Goal: Information Seeking & Learning: Learn about a topic

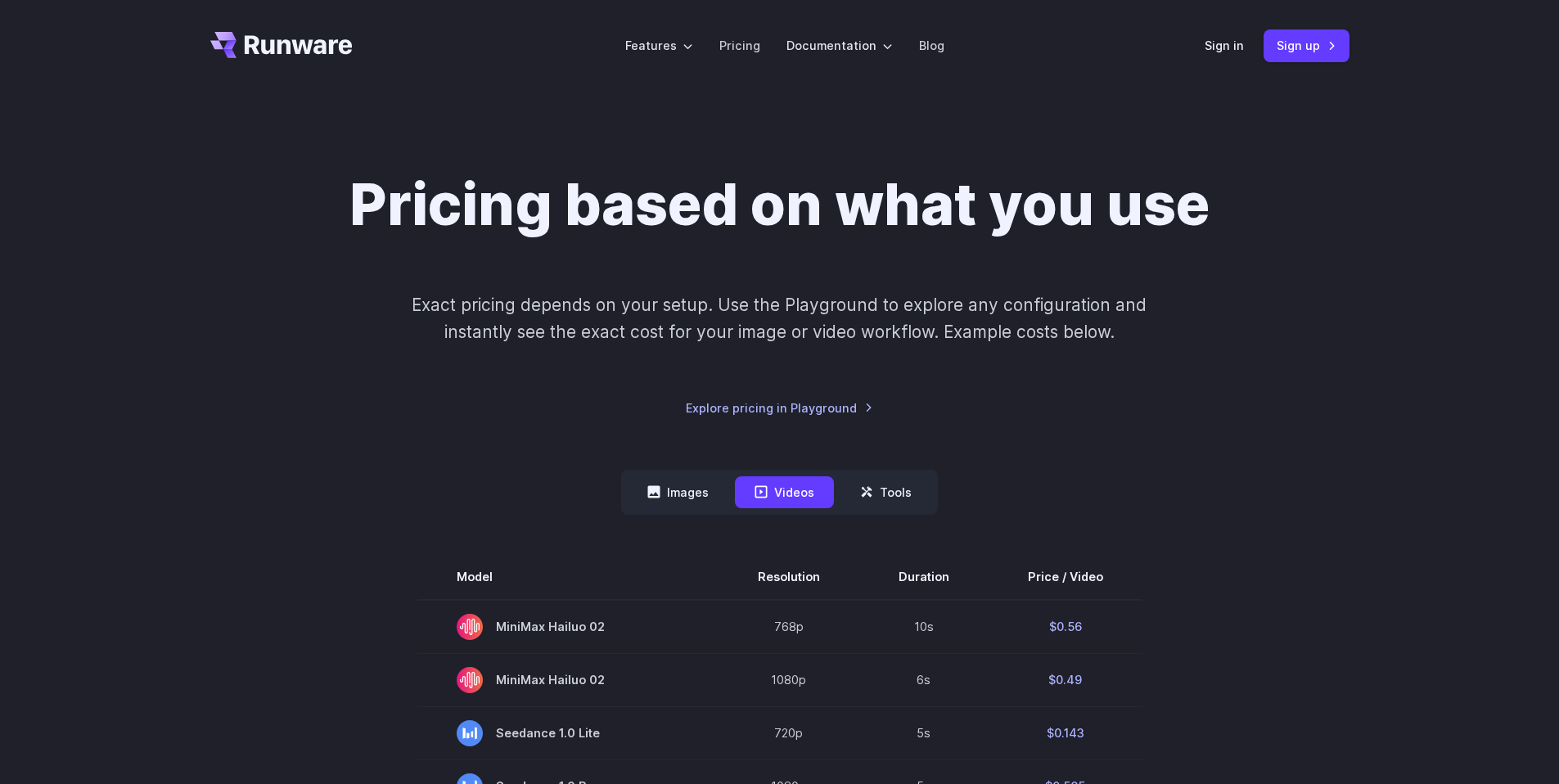
click at [252, 40] on icon "Go to /" at bounding box center [281, 45] width 142 height 26
click at [332, 53] on icon "Go to /" at bounding box center [299, 44] width 108 height 19
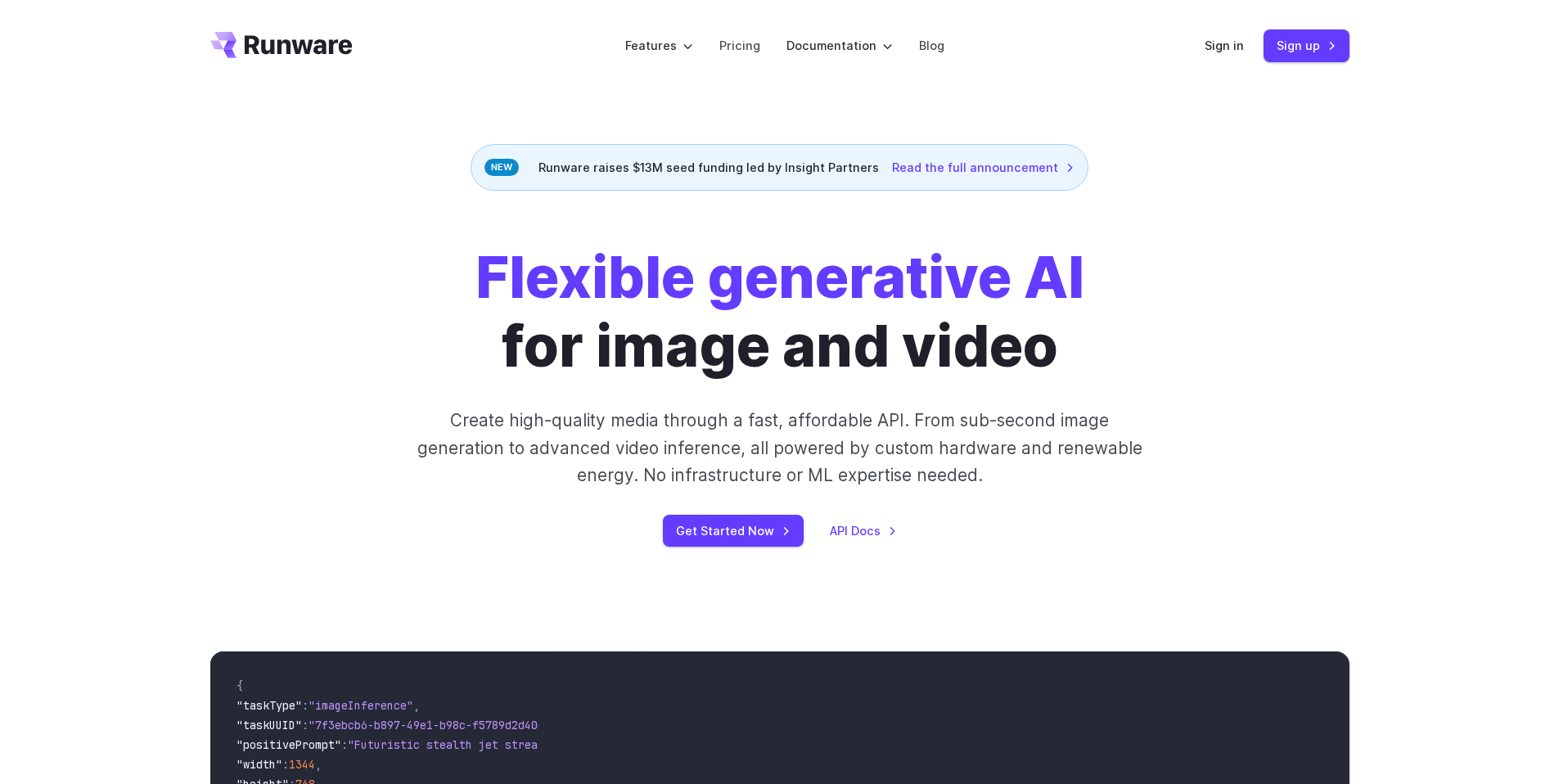
click at [510, 280] on strong "Flexible generative AI" at bounding box center [780, 277] width 609 height 70
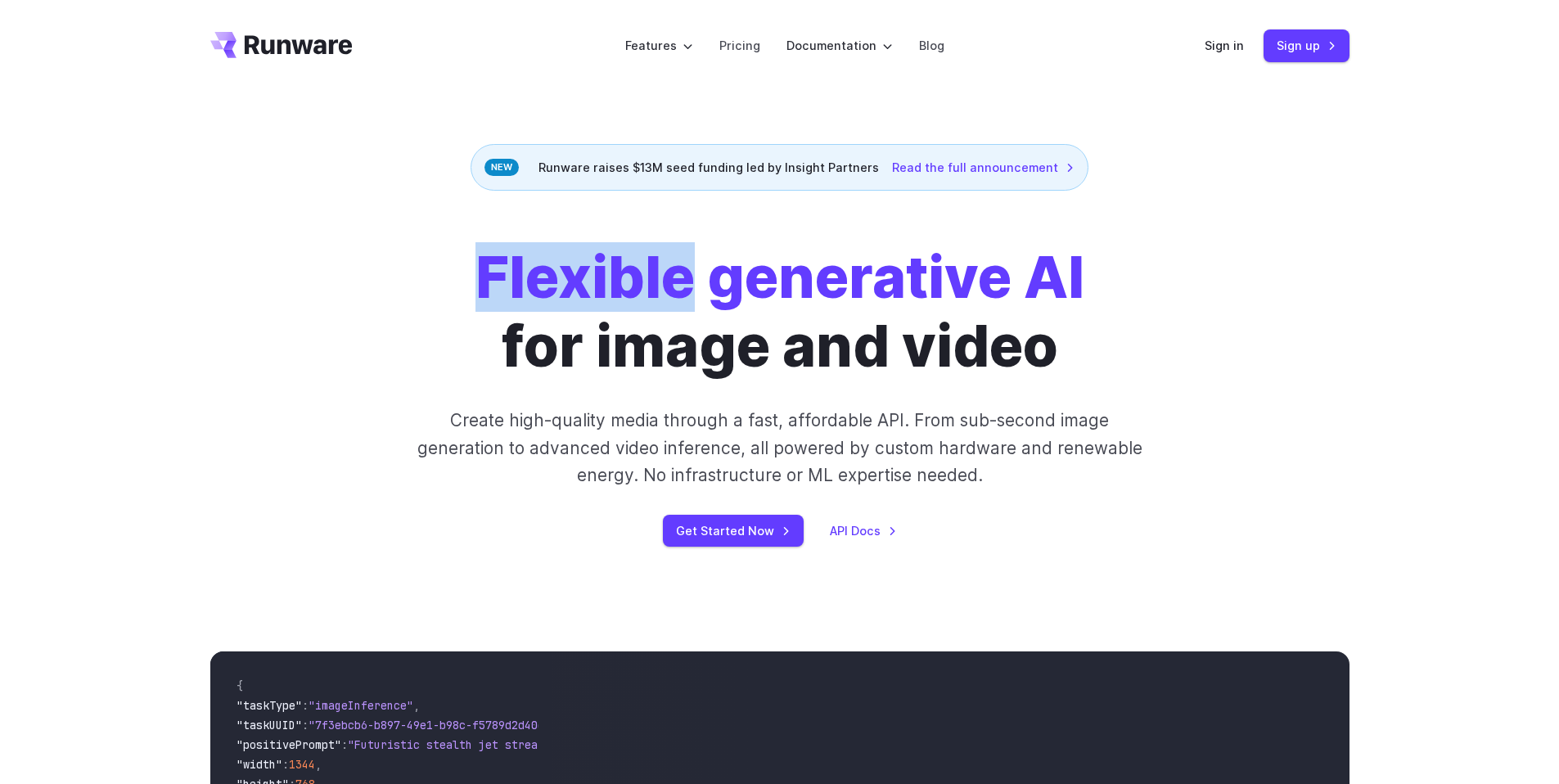
click at [510, 280] on strong "Flexible generative AI" at bounding box center [780, 277] width 609 height 70
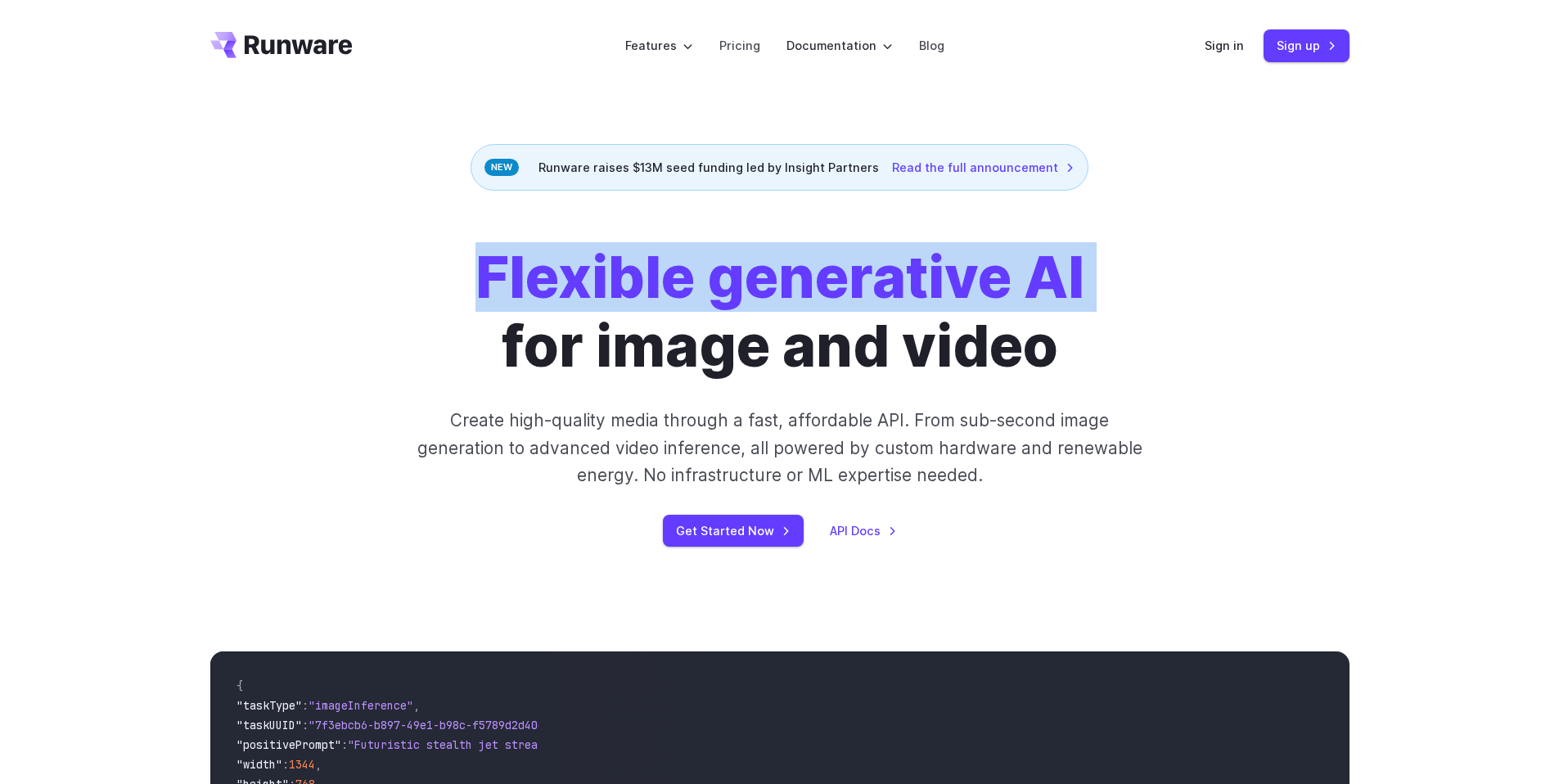
click at [510, 280] on strong "Flexible generative AI" at bounding box center [780, 277] width 609 height 70
copy strong "Flexible generative AI"
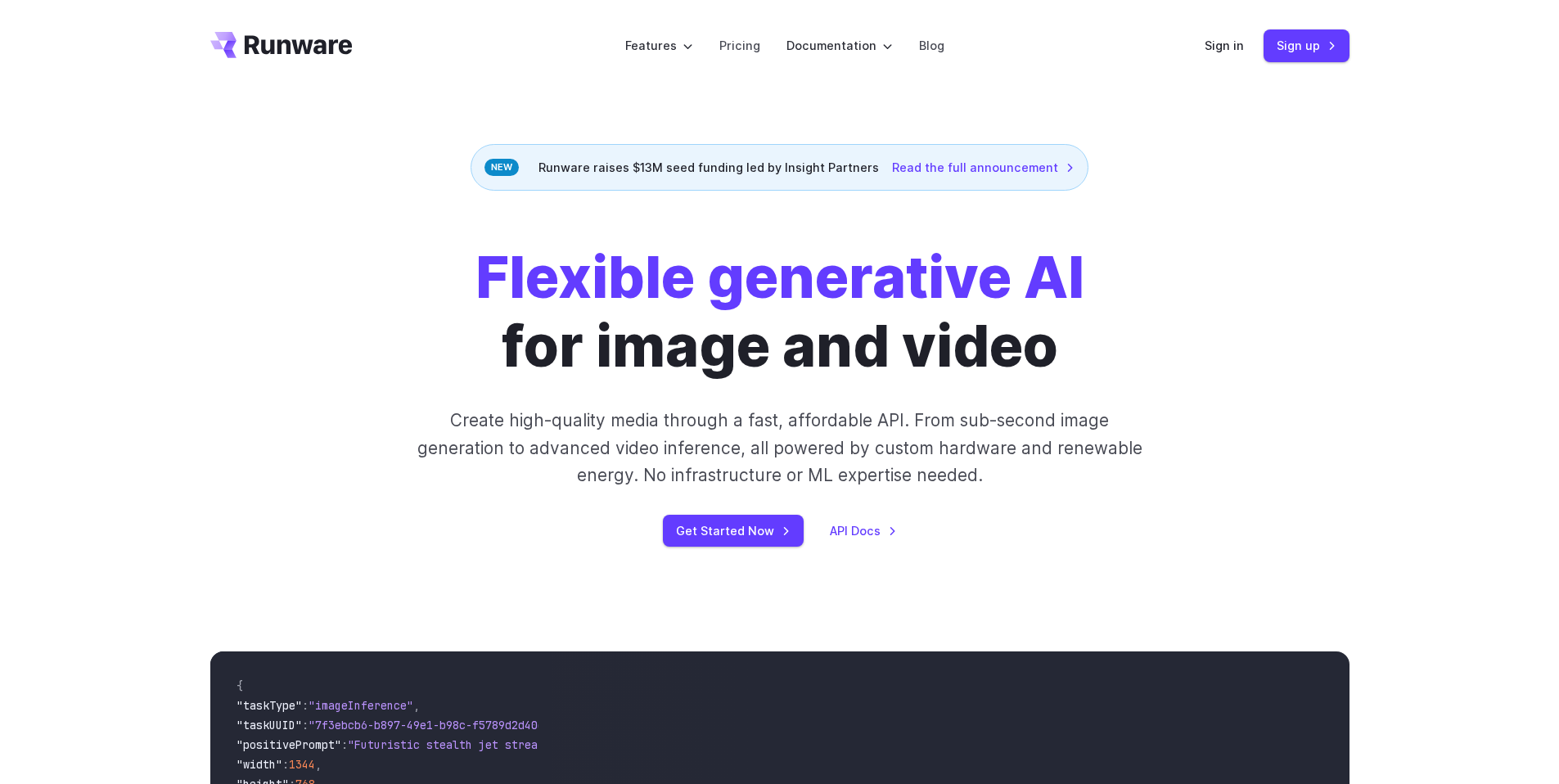
click at [393, 360] on div "Flexible generative AI for image and video Create high-quality media through a …" at bounding box center [780, 395] width 912 height 304
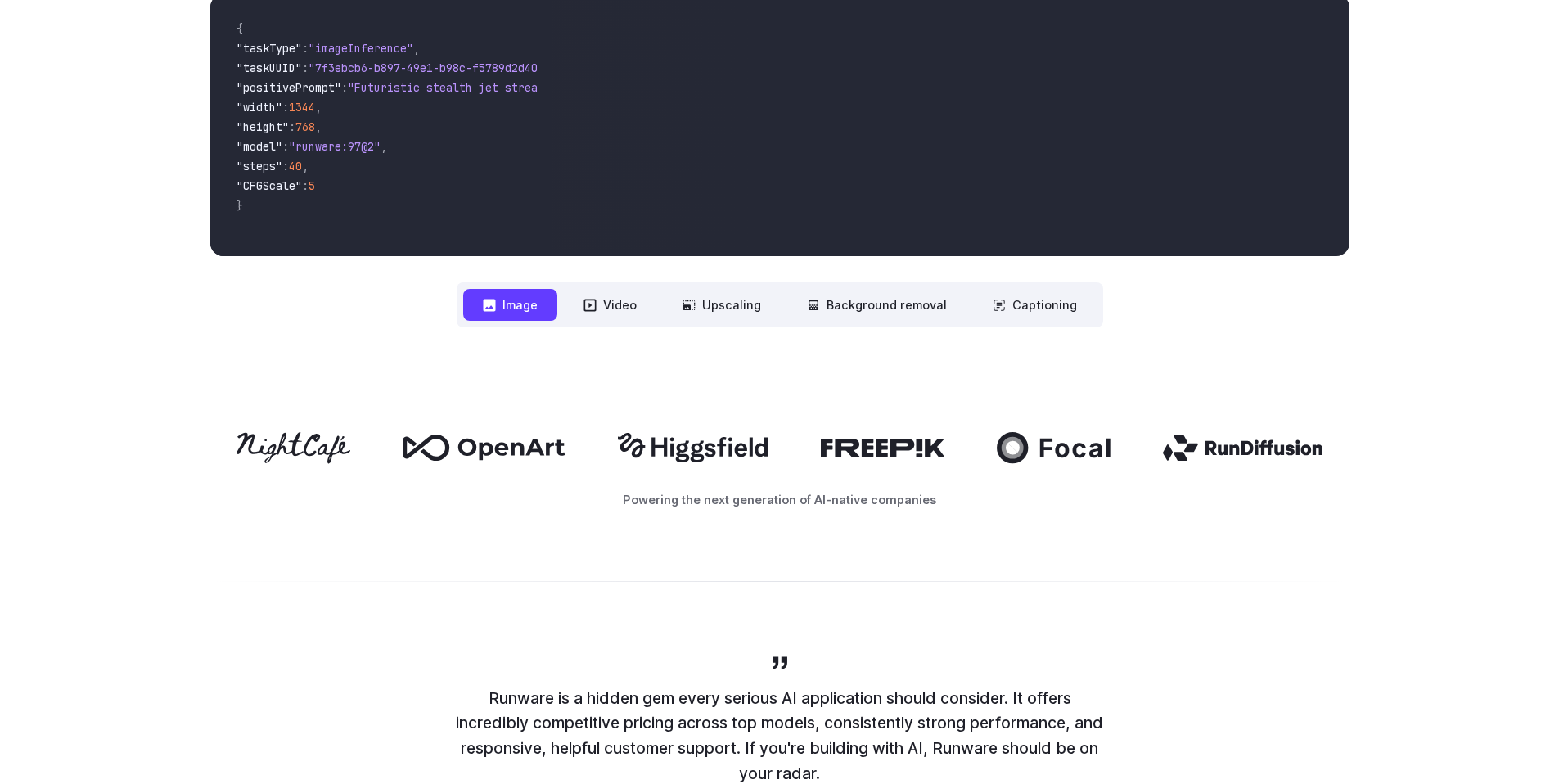
scroll to position [546, 0]
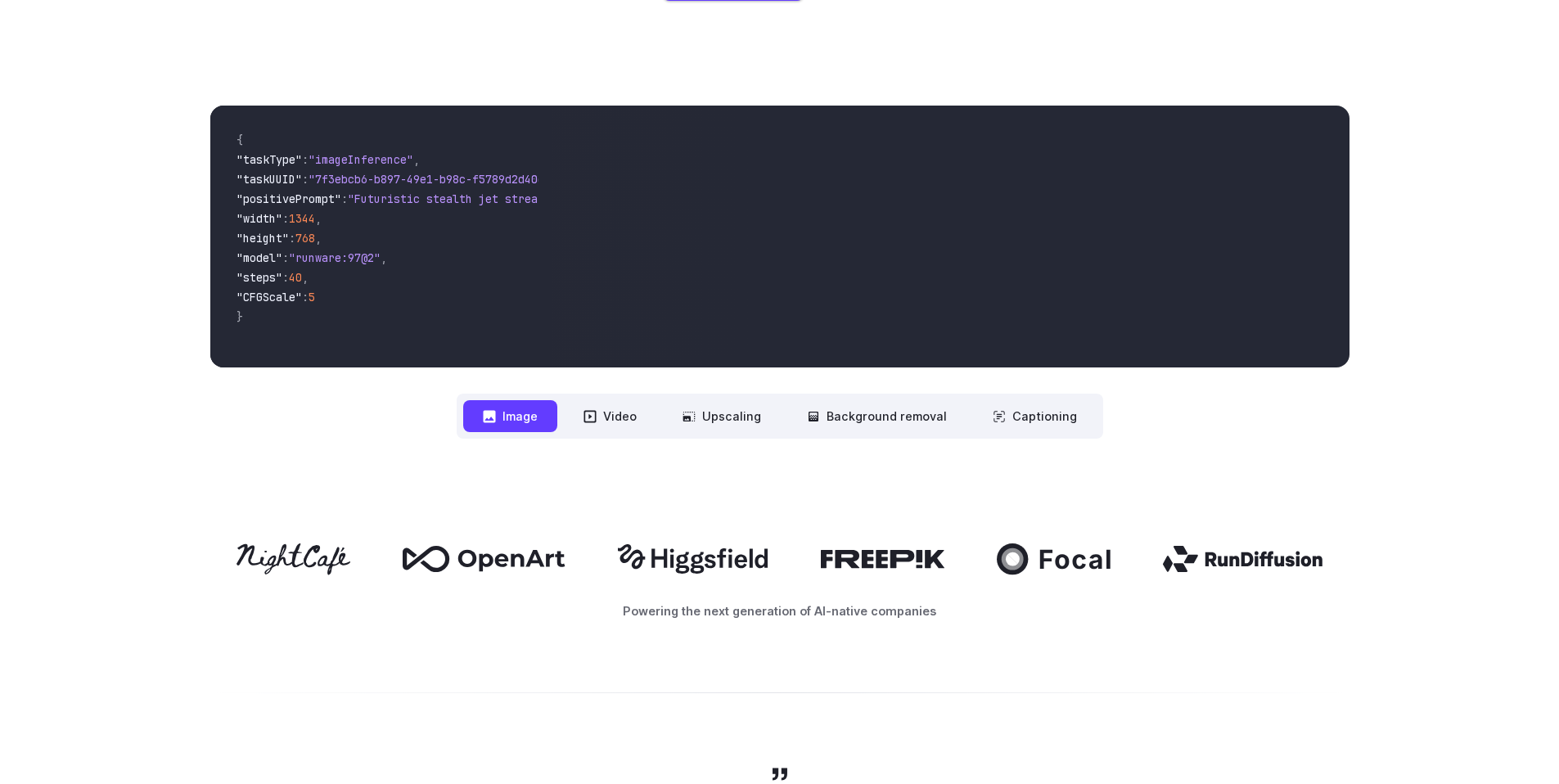
click at [893, 551] on div at bounding box center [780, 559] width 1139 height 31
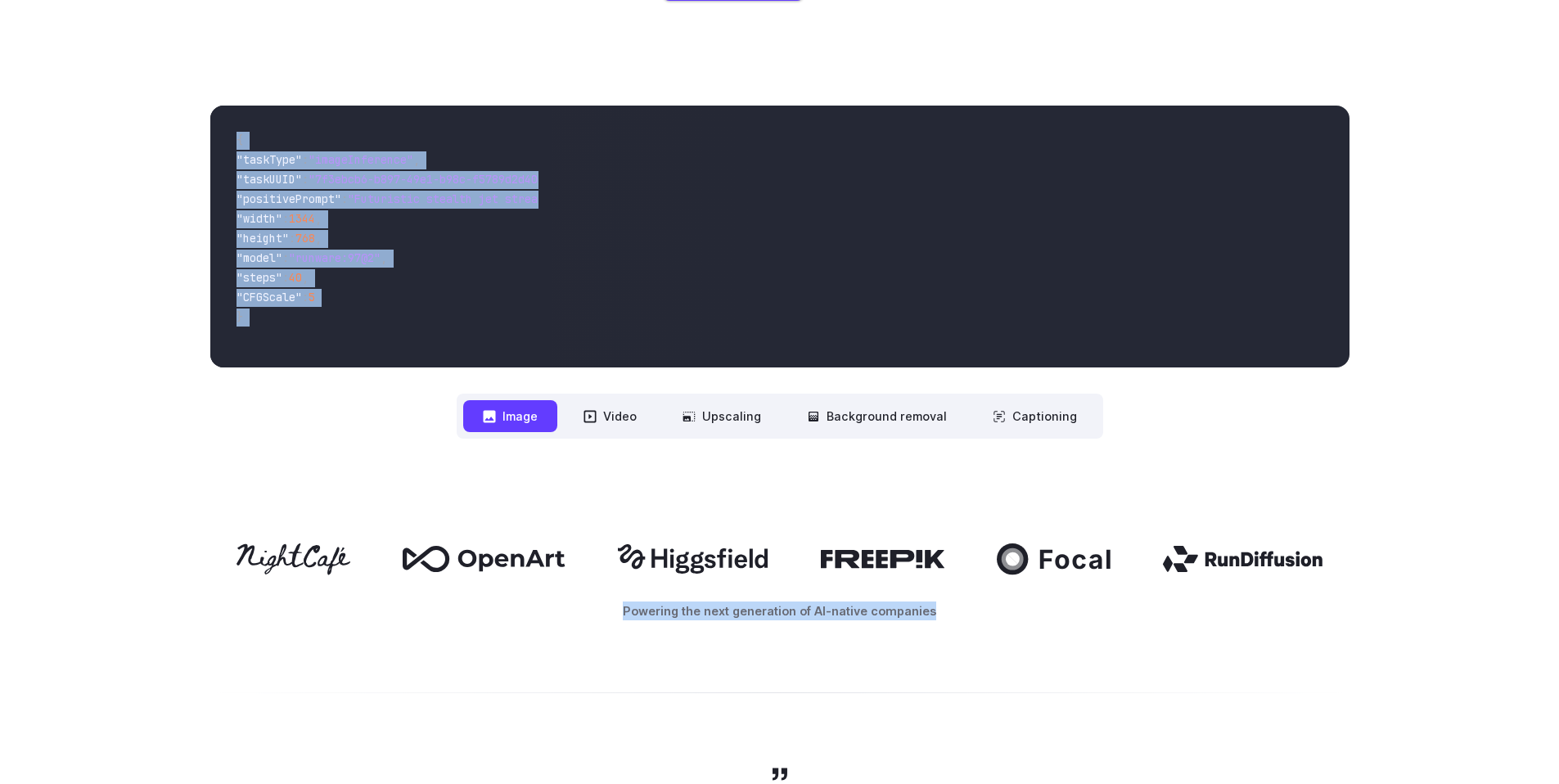
drag, startPoint x: 846, startPoint y: 486, endPoint x: 1168, endPoint y: 641, distance: 357.4
click at [1172, 641] on div "Powering the next generation of AI-native companies" at bounding box center [779, 581] width 1559 height 181
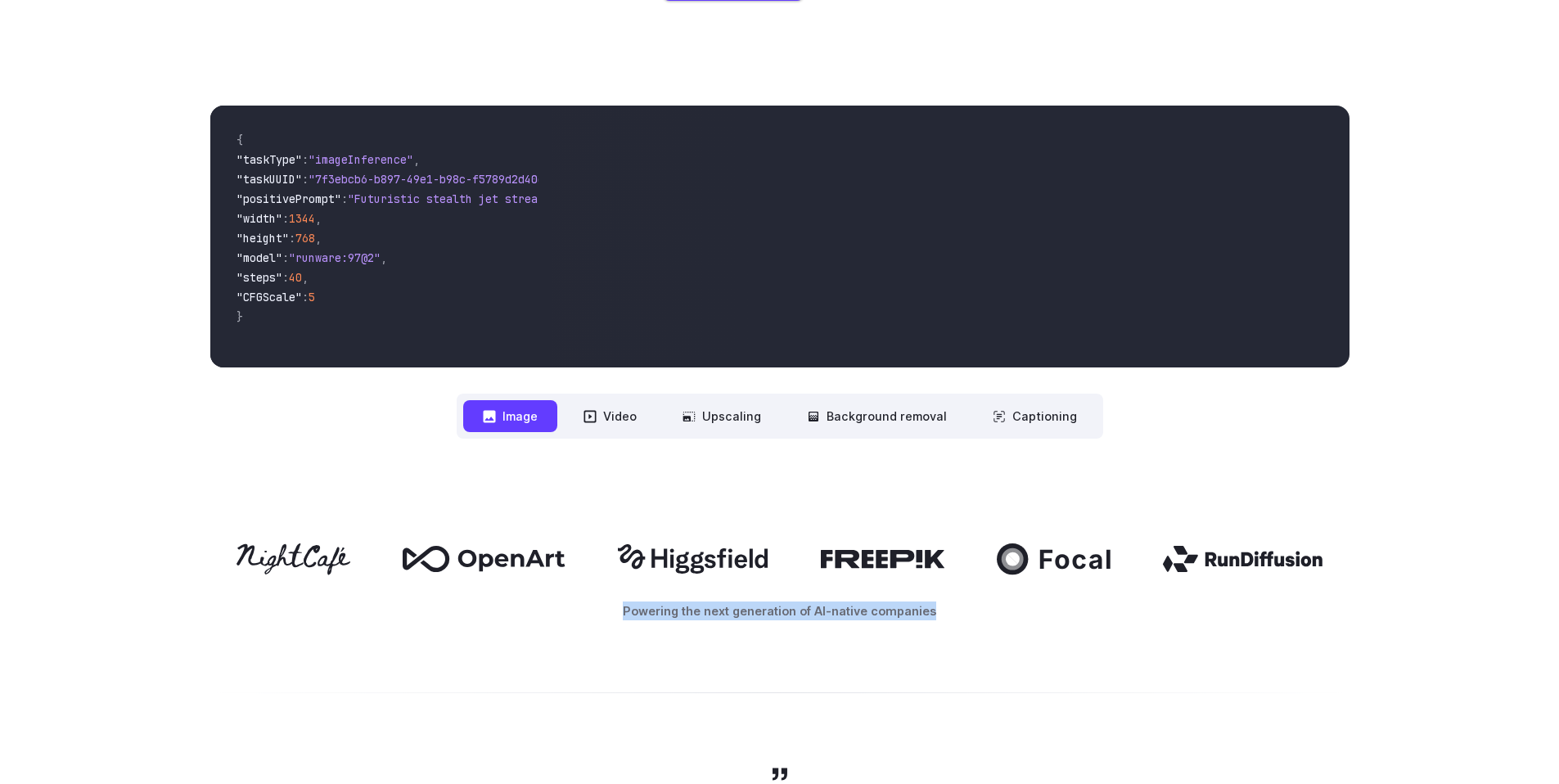
drag, startPoint x: 1098, startPoint y: 623, endPoint x: 157, endPoint y: 495, distance: 949.7
click at [158, 496] on div "Powering the next generation of AI-native companies" at bounding box center [779, 581] width 1559 height 181
click at [292, 429] on div "**********" at bounding box center [780, 273] width 1139 height 333
drag, startPoint x: 292, startPoint y: 429, endPoint x: 1332, endPoint y: 627, distance: 1058.7
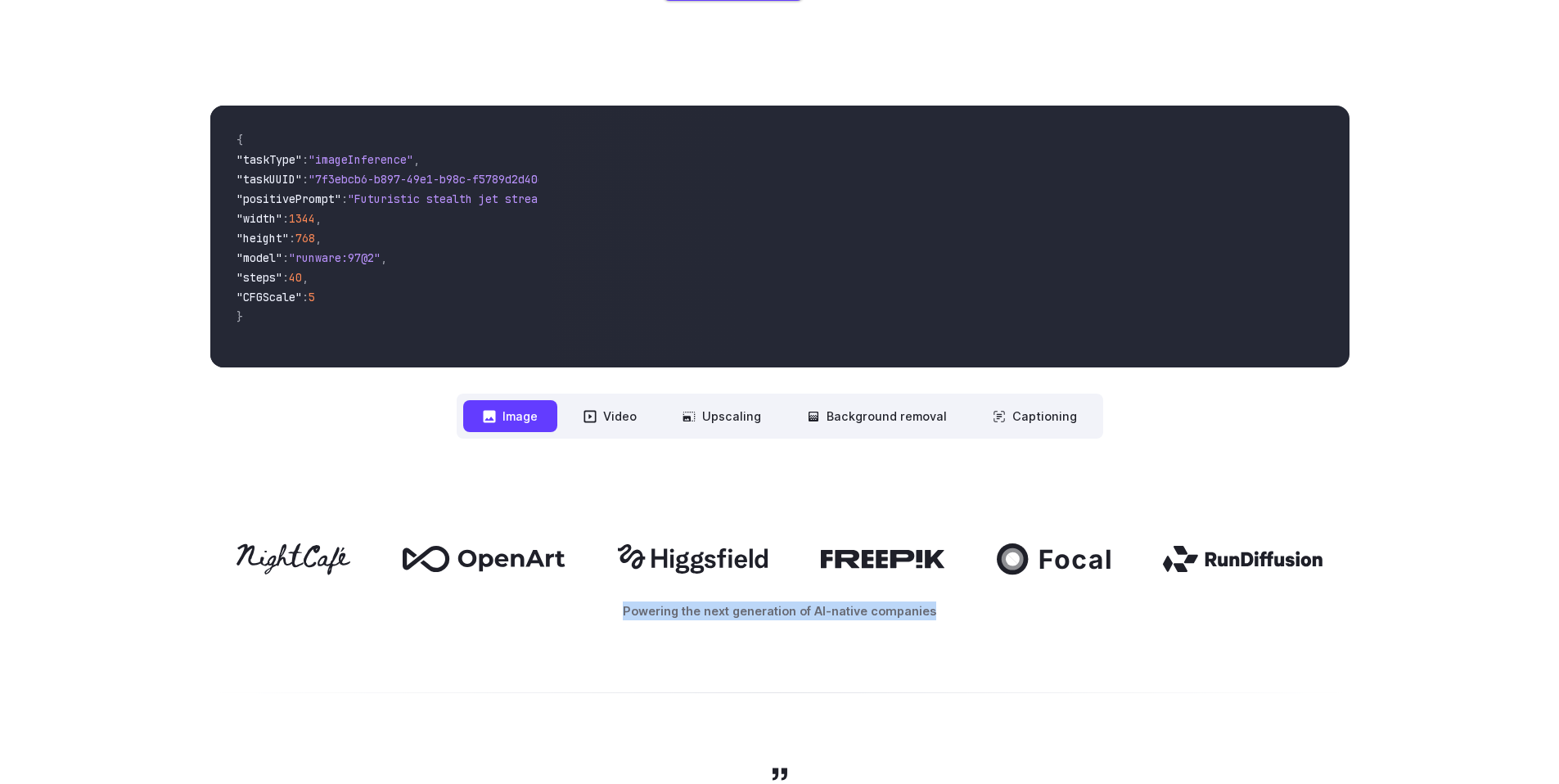
click at [1332, 627] on div "Powering the next generation of AI-native companies" at bounding box center [779, 581] width 1559 height 181
drag, startPoint x: 1332, startPoint y: 627, endPoint x: 296, endPoint y: 424, distance: 1055.7
click at [170, 336] on div "**********" at bounding box center [779, 272] width 1559 height 438
click at [201, 539] on div "Powering the next generation of AI-native companies" at bounding box center [779, 581] width 1559 height 181
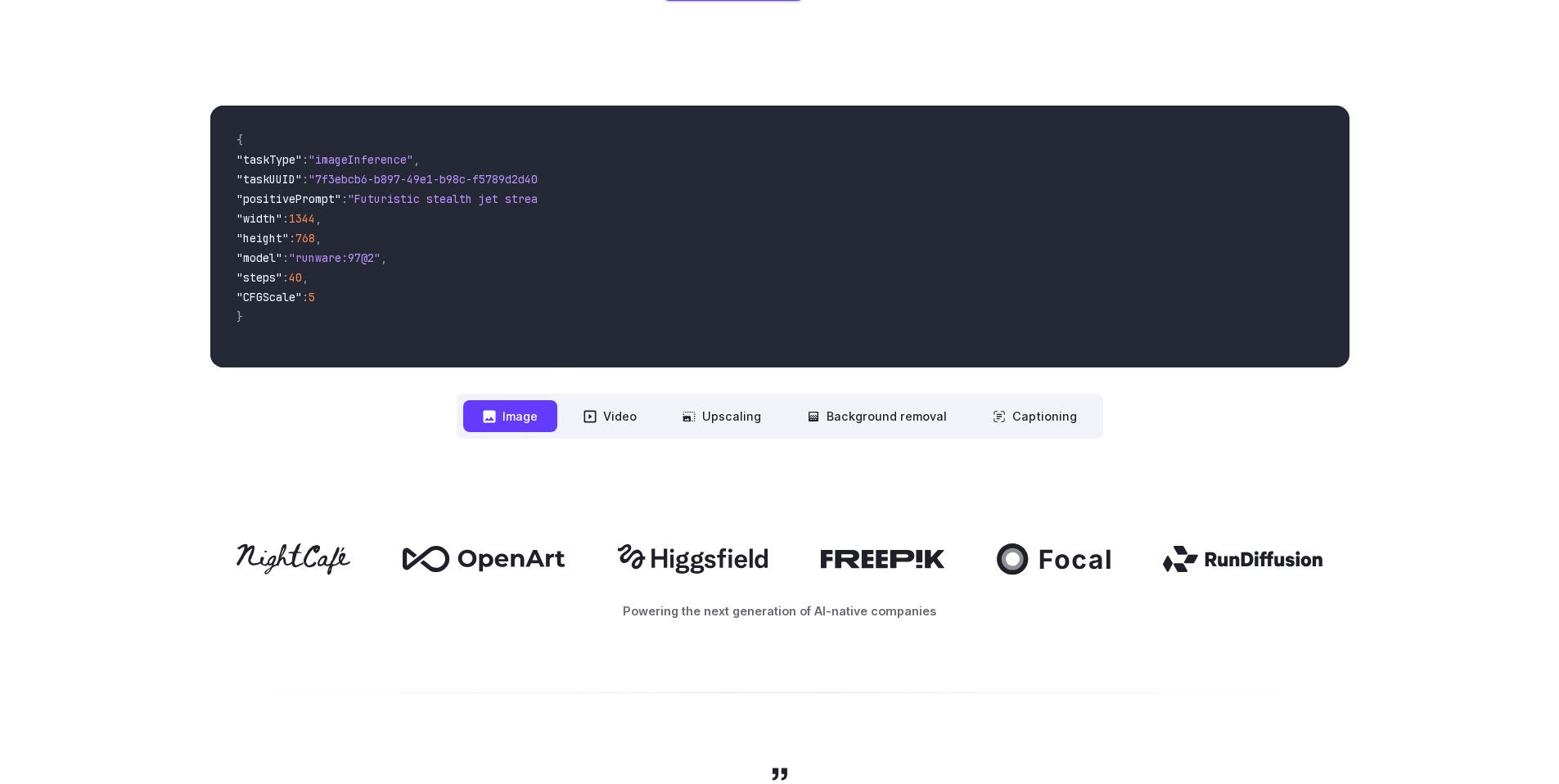
drag, startPoint x: 168, startPoint y: 526, endPoint x: 357, endPoint y: 570, distance: 194.1
click at [357, 570] on div "Powering the next generation of AI-native companies" at bounding box center [779, 581] width 1559 height 181
drag, startPoint x: 360, startPoint y: 567, endPoint x: 145, endPoint y: 562, distance: 215.1
click at [145, 562] on div "Powering the next generation of AI-native companies" at bounding box center [779, 581] width 1559 height 181
drag, startPoint x: 146, startPoint y: 559, endPoint x: 387, endPoint y: 575, distance: 241.5
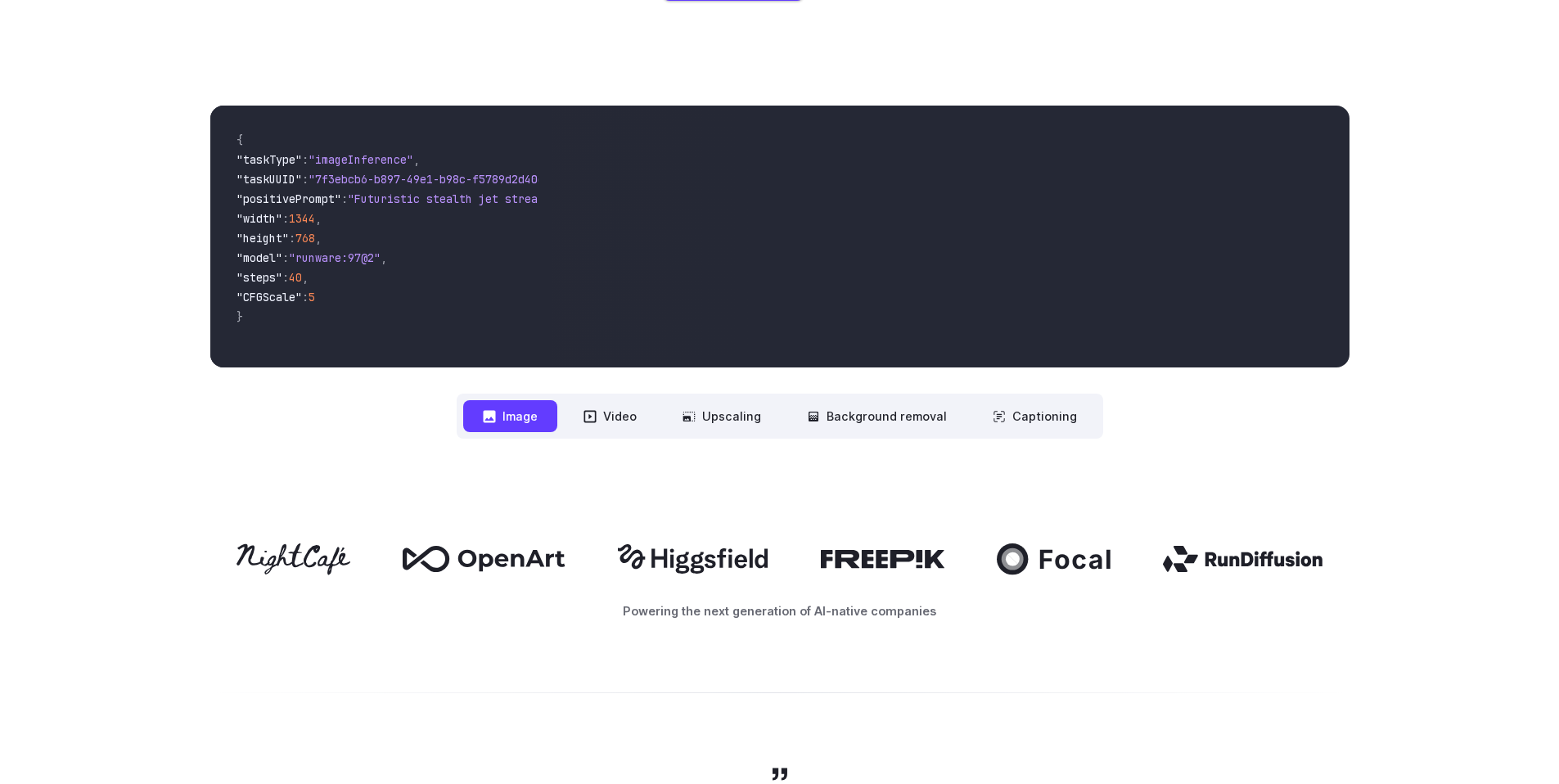
click at [387, 575] on div "Powering the next generation of AI-native companies" at bounding box center [779, 581] width 1559 height 181
drag, startPoint x: 106, startPoint y: 528, endPoint x: 492, endPoint y: 557, distance: 387.1
click at [492, 557] on div "Powering the next generation of AI-native companies" at bounding box center [779, 581] width 1559 height 181
drag, startPoint x: 144, startPoint y: 559, endPoint x: 310, endPoint y: 567, distance: 166.2
click at [310, 567] on div "Powering the next generation of AI-native companies" at bounding box center [779, 581] width 1559 height 181
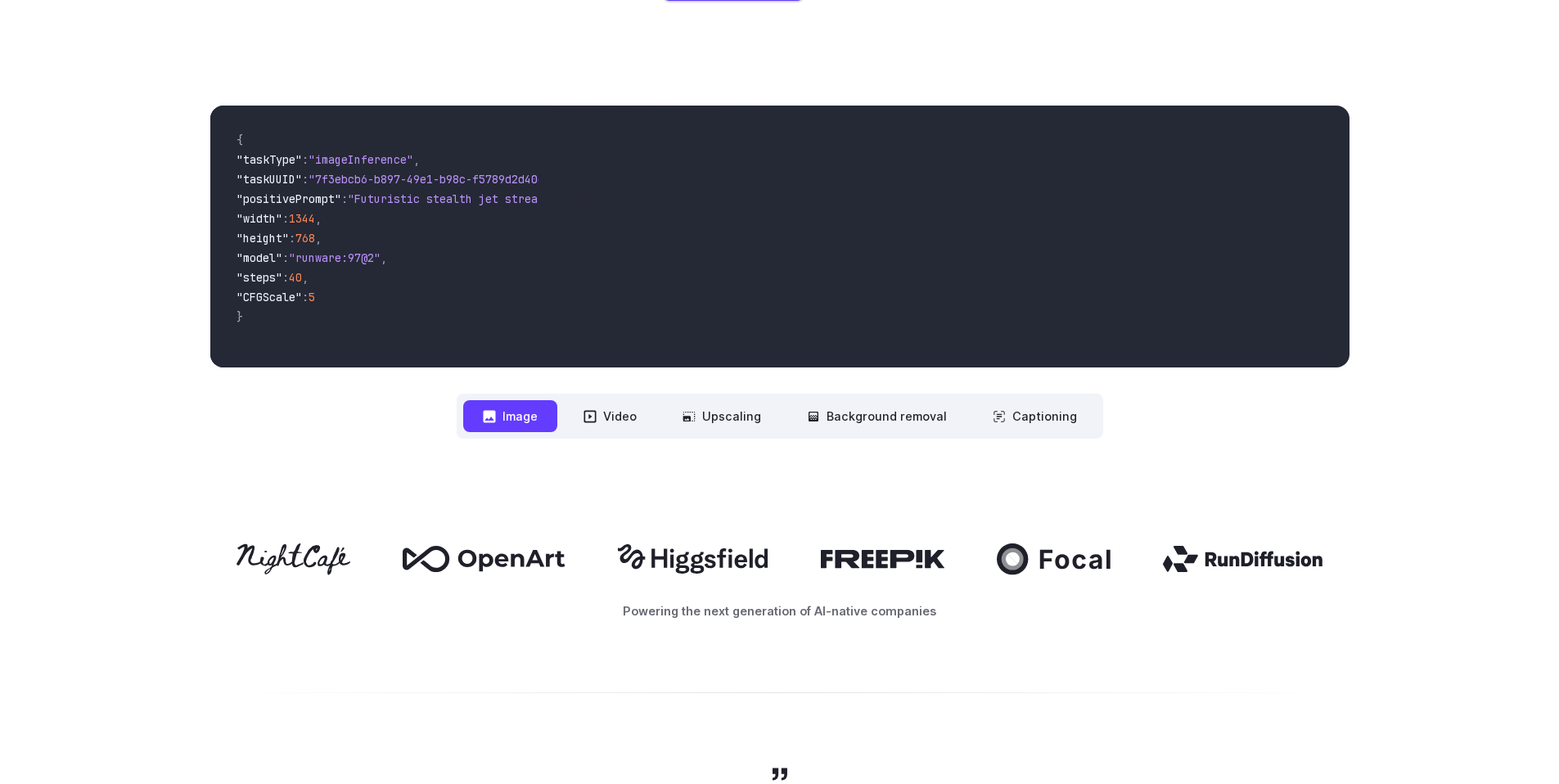
drag, startPoint x: 220, startPoint y: 551, endPoint x: 380, endPoint y: 561, distance: 160.3
click at [380, 561] on div at bounding box center [780, 559] width 1139 height 31
drag, startPoint x: 149, startPoint y: 563, endPoint x: 382, endPoint y: 583, distance: 233.9
click at [382, 583] on div "Powering the next generation of AI-native companies" at bounding box center [779, 581] width 1559 height 181
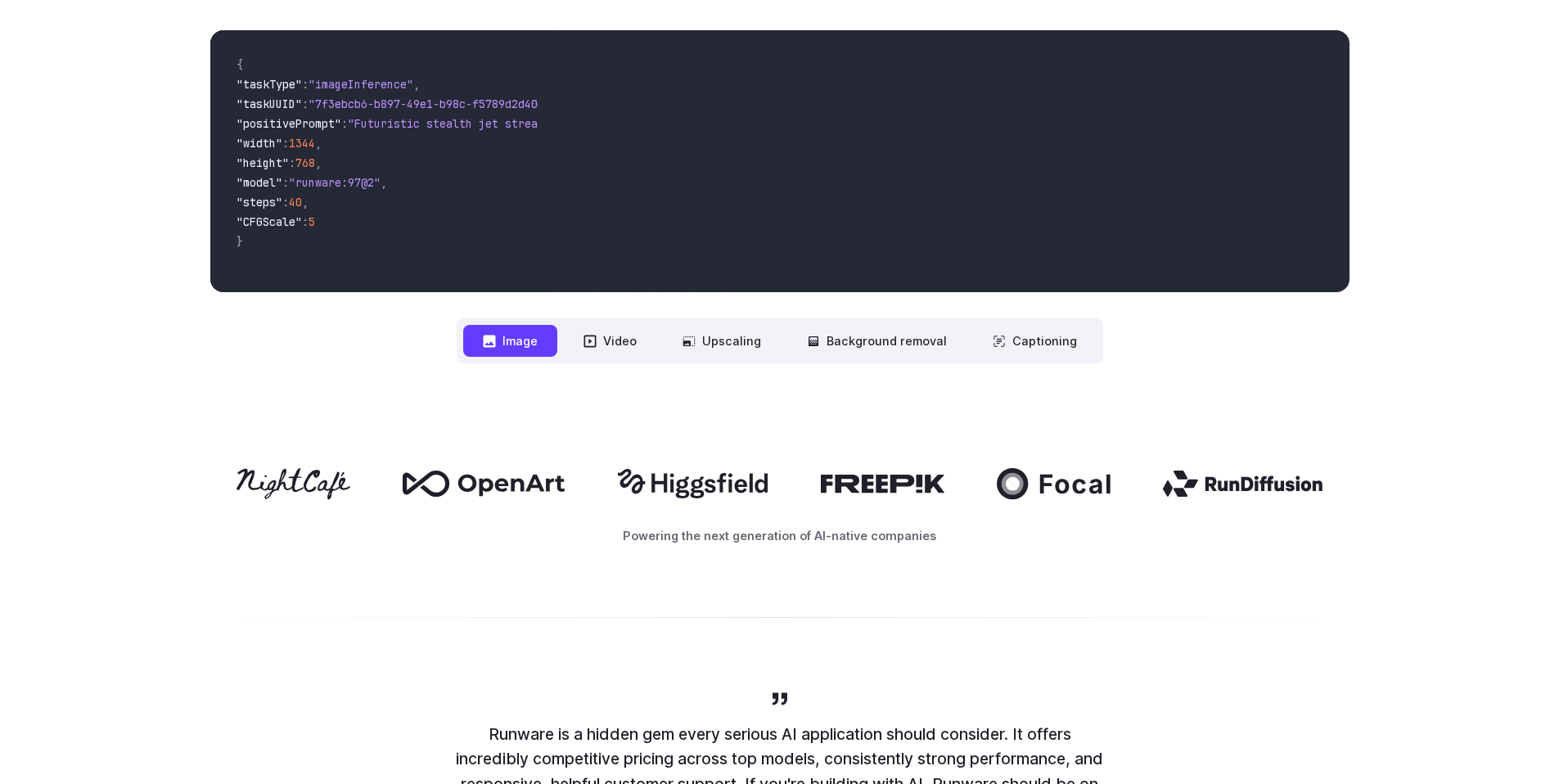
scroll to position [901, 0]
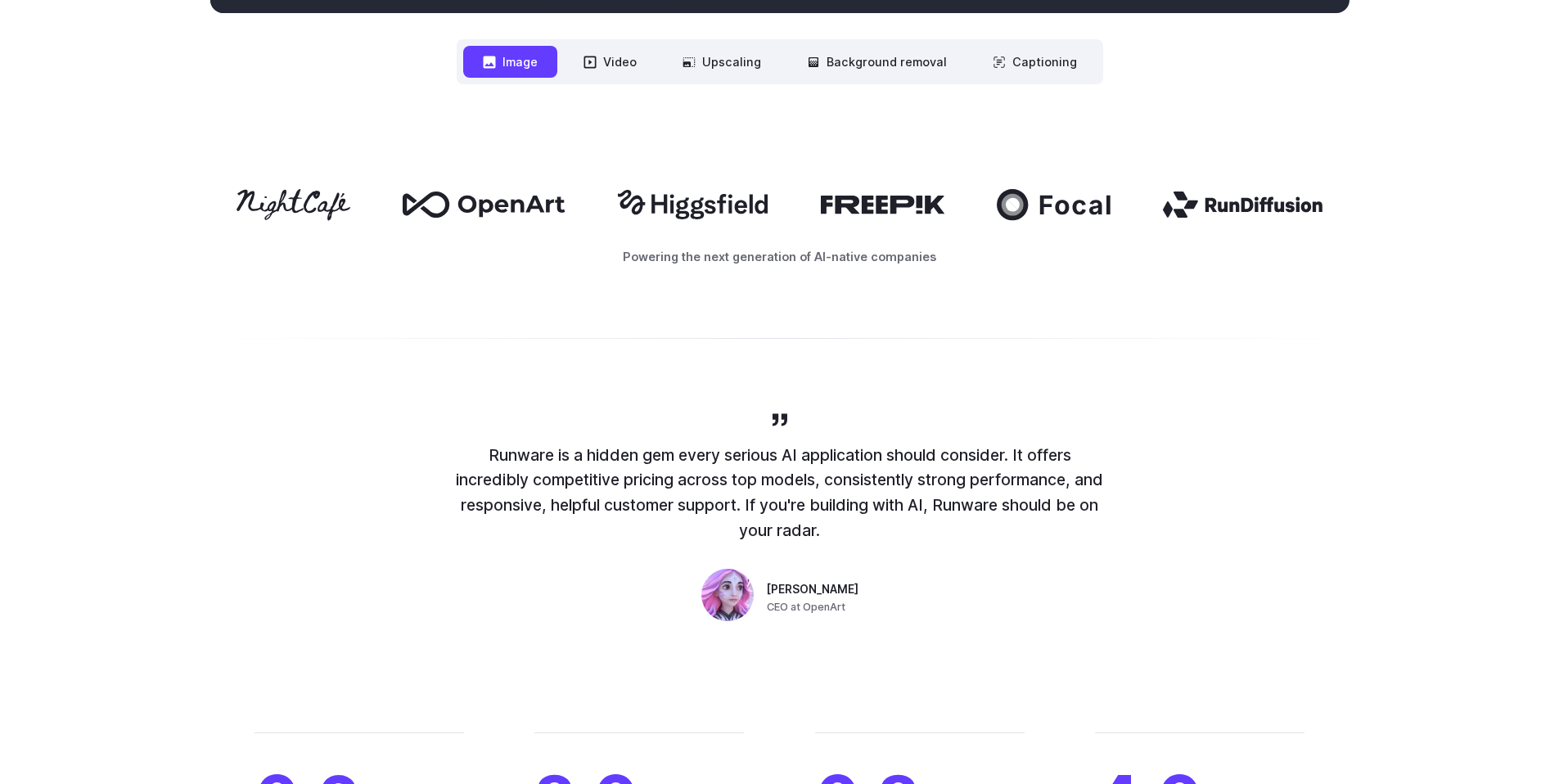
click at [539, 464] on p "Runware is a hidden gem every serious AI application should consider. It offers…" at bounding box center [780, 493] width 655 height 101
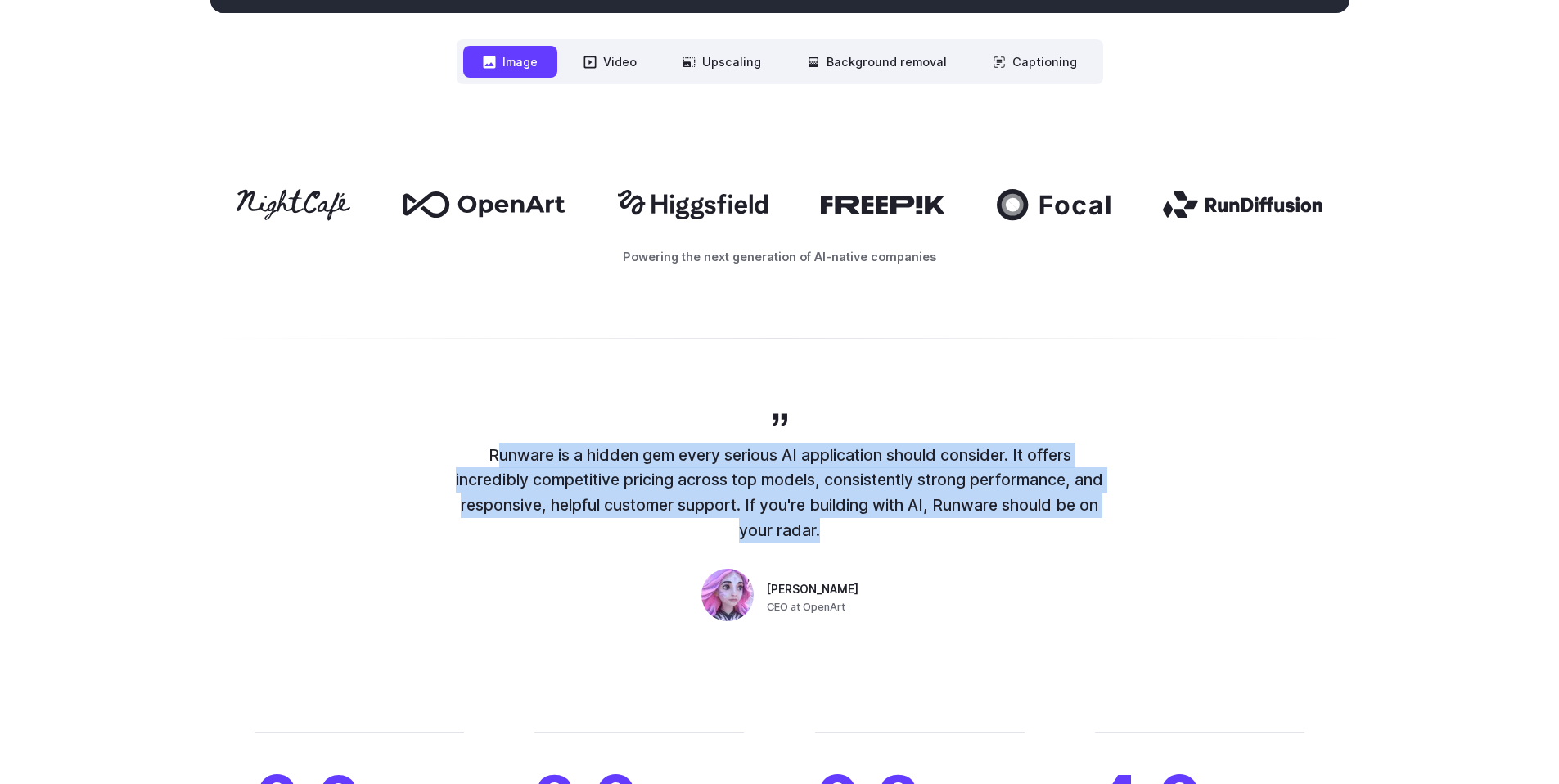
drag, startPoint x: 539, startPoint y: 464, endPoint x: 917, endPoint y: 558, distance: 389.5
click at [917, 558] on div "Runware is a hidden gem every serious AI application should consider. It offers…" at bounding box center [780, 518] width 655 height 218
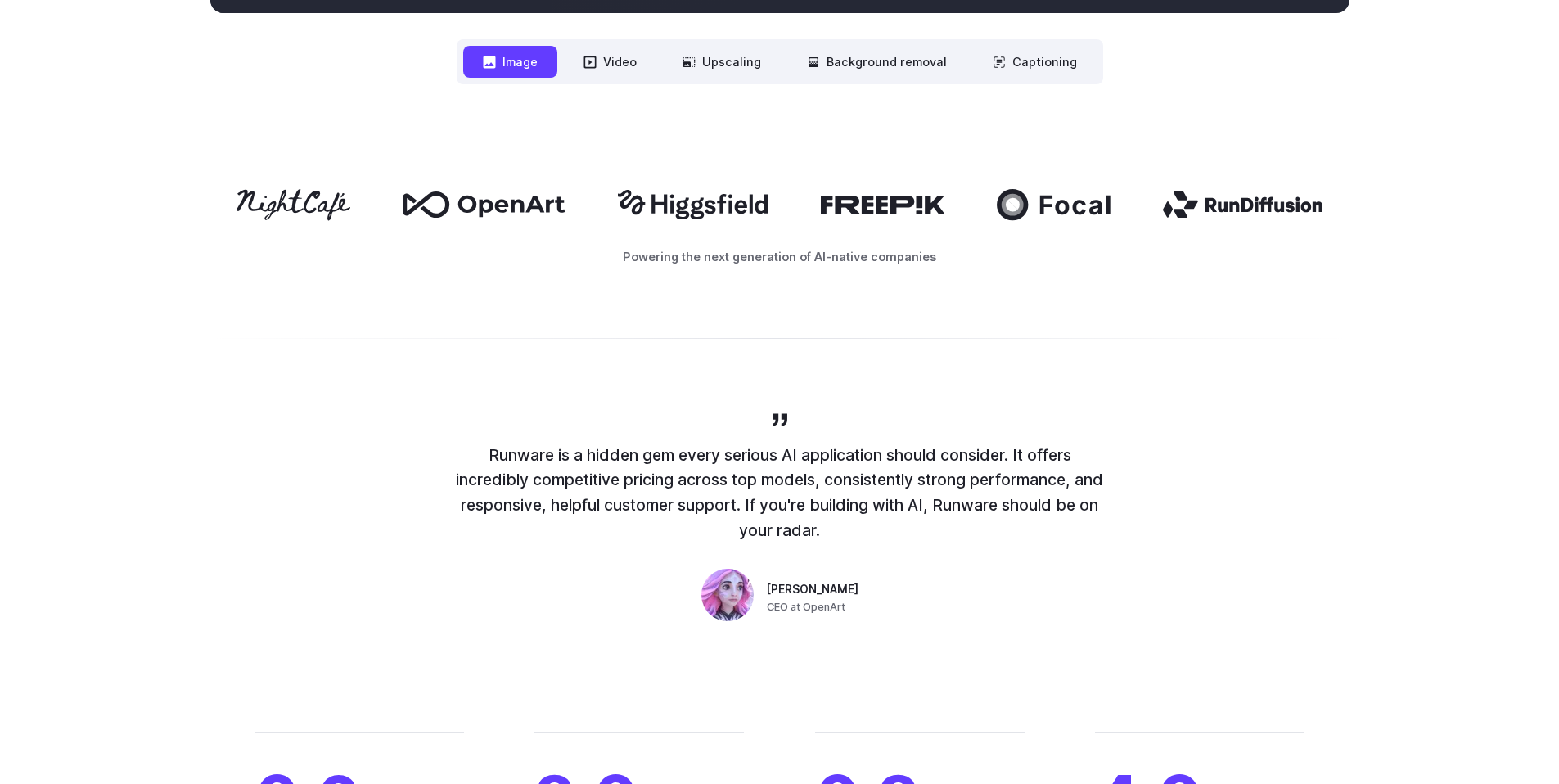
click at [777, 516] on p "Runware is a hidden gem every serious AI application should consider. It offers…" at bounding box center [780, 493] width 655 height 101
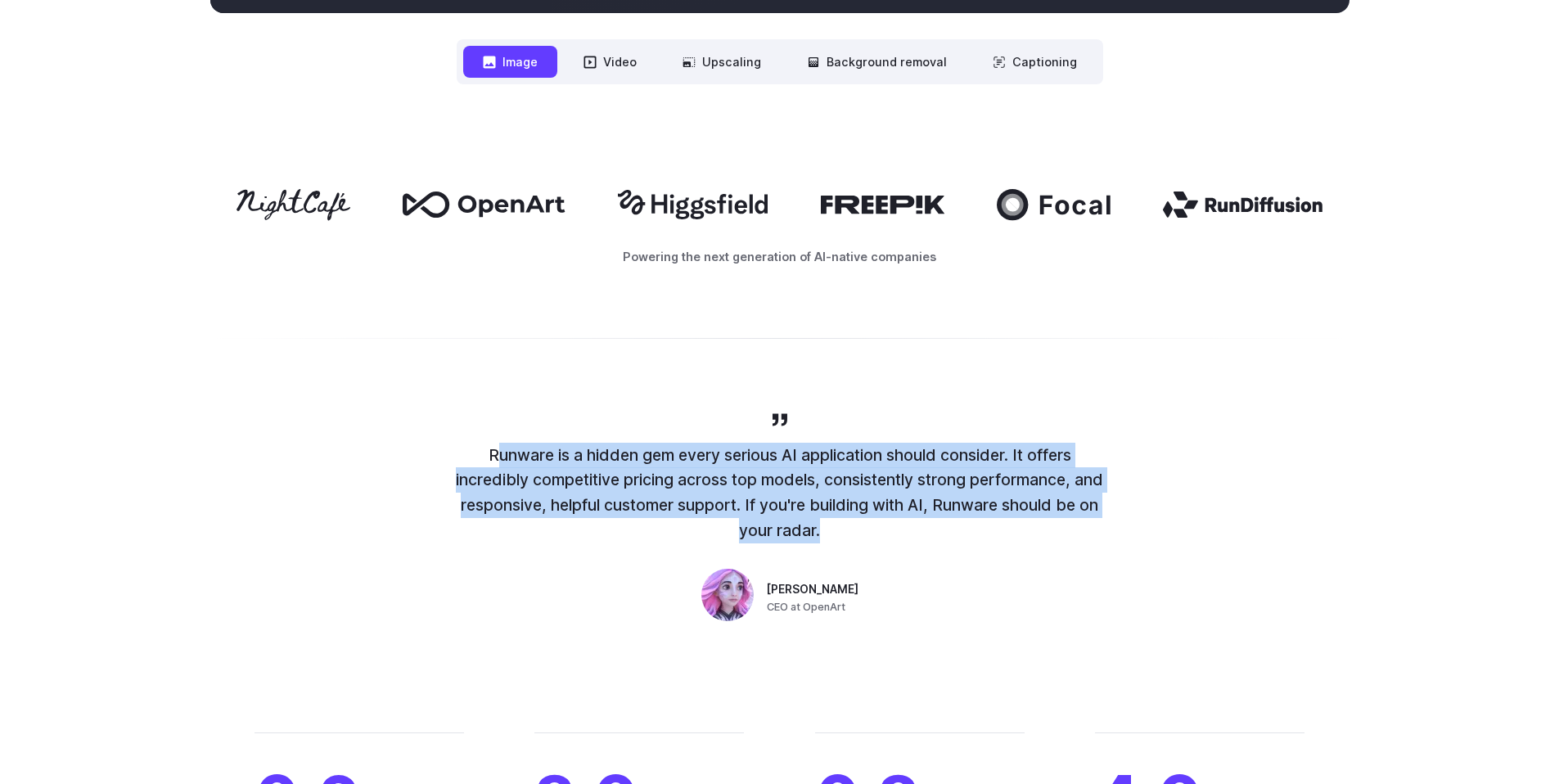
click at [777, 516] on p "Runware is a hidden gem every serious AI application should consider. It offers…" at bounding box center [780, 493] width 655 height 101
drag, startPoint x: 907, startPoint y: 571, endPoint x: 897, endPoint y: 571, distance: 10.0
click at [910, 571] on div "Runware is a hidden gem every serious AI application should consider. It offers…" at bounding box center [780, 518] width 655 height 218
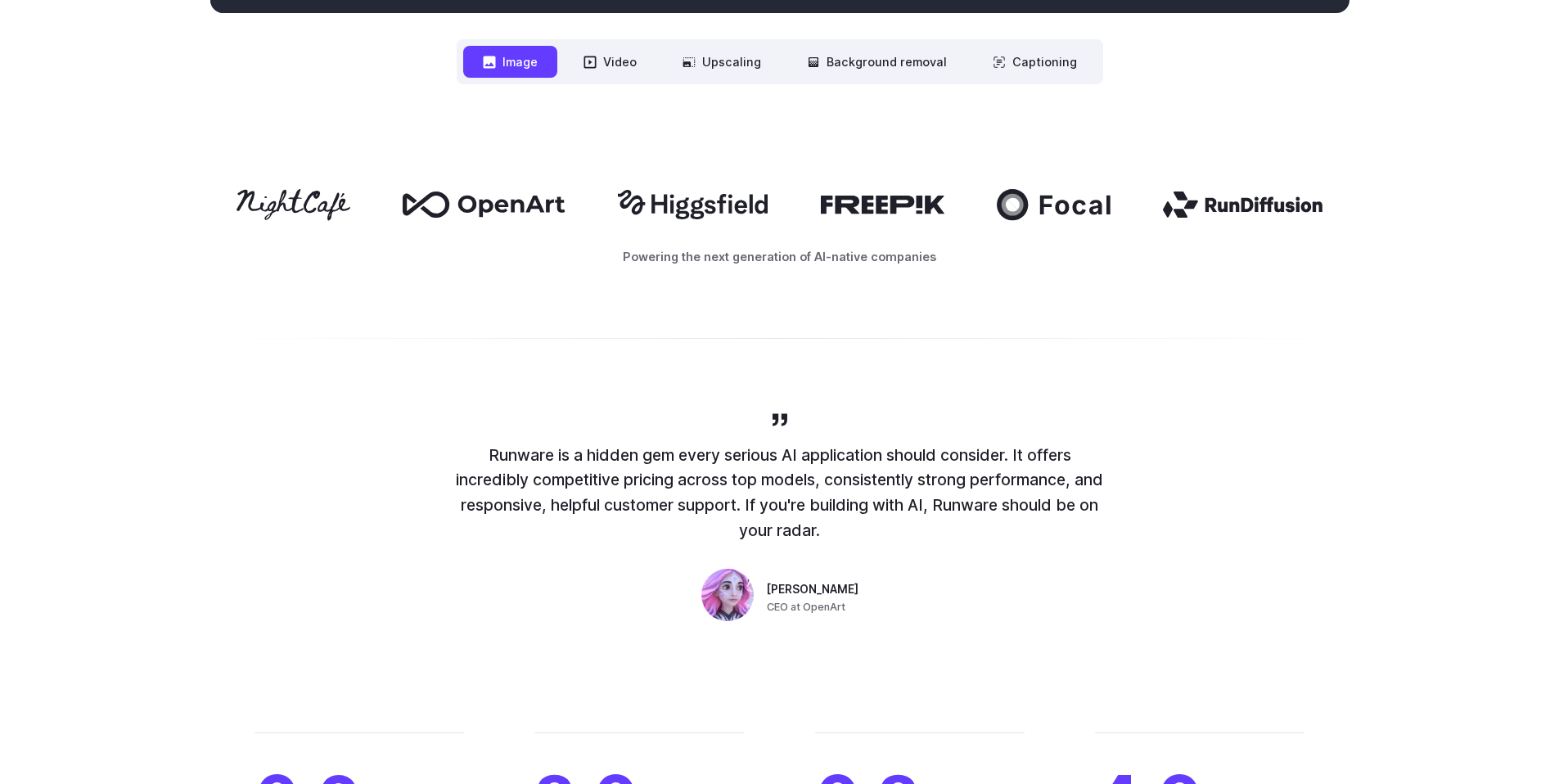
click at [802, 589] on span "[PERSON_NAME]" at bounding box center [813, 590] width 92 height 18
click at [892, 579] on div "Runware is a hidden gem every serious AI application should consider. It offers…" at bounding box center [780, 518] width 655 height 218
click at [796, 599] on span "[PERSON_NAME]" at bounding box center [813, 590] width 92 height 18
click at [797, 599] on span "CEO at OpenArt" at bounding box center [806, 607] width 79 height 16
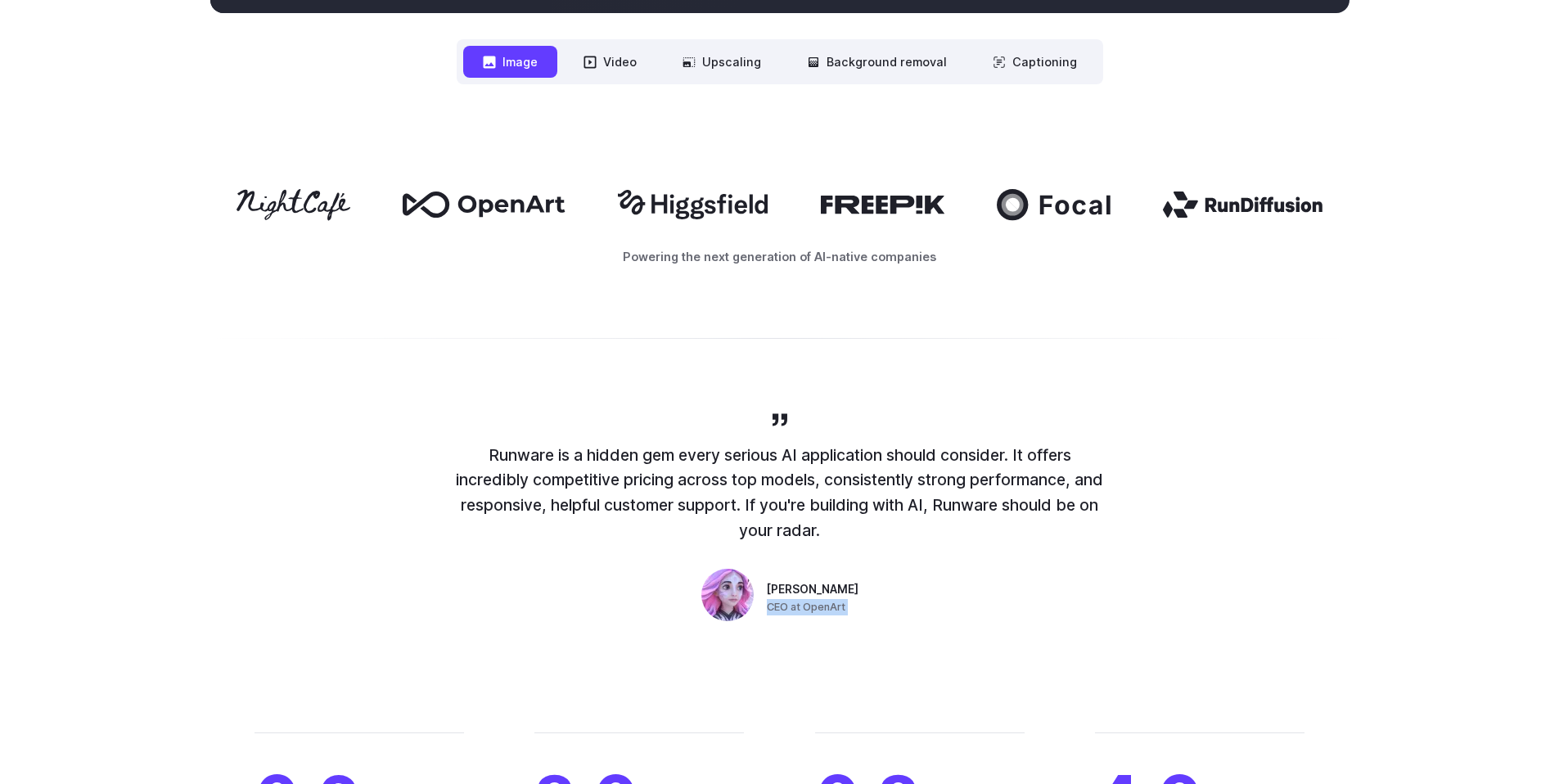
click at [877, 595] on div "Runware is a hidden gem every serious AI application should consider. It offers…" at bounding box center [780, 518] width 655 height 218
drag, startPoint x: 877, startPoint y: 595, endPoint x: 825, endPoint y: 590, distance: 52.2
click at [825, 590] on div "Runware is a hidden gem every serious AI application should consider. It offers…" at bounding box center [780, 518] width 655 height 218
click at [825, 590] on span "[PERSON_NAME]" at bounding box center [813, 590] width 92 height 18
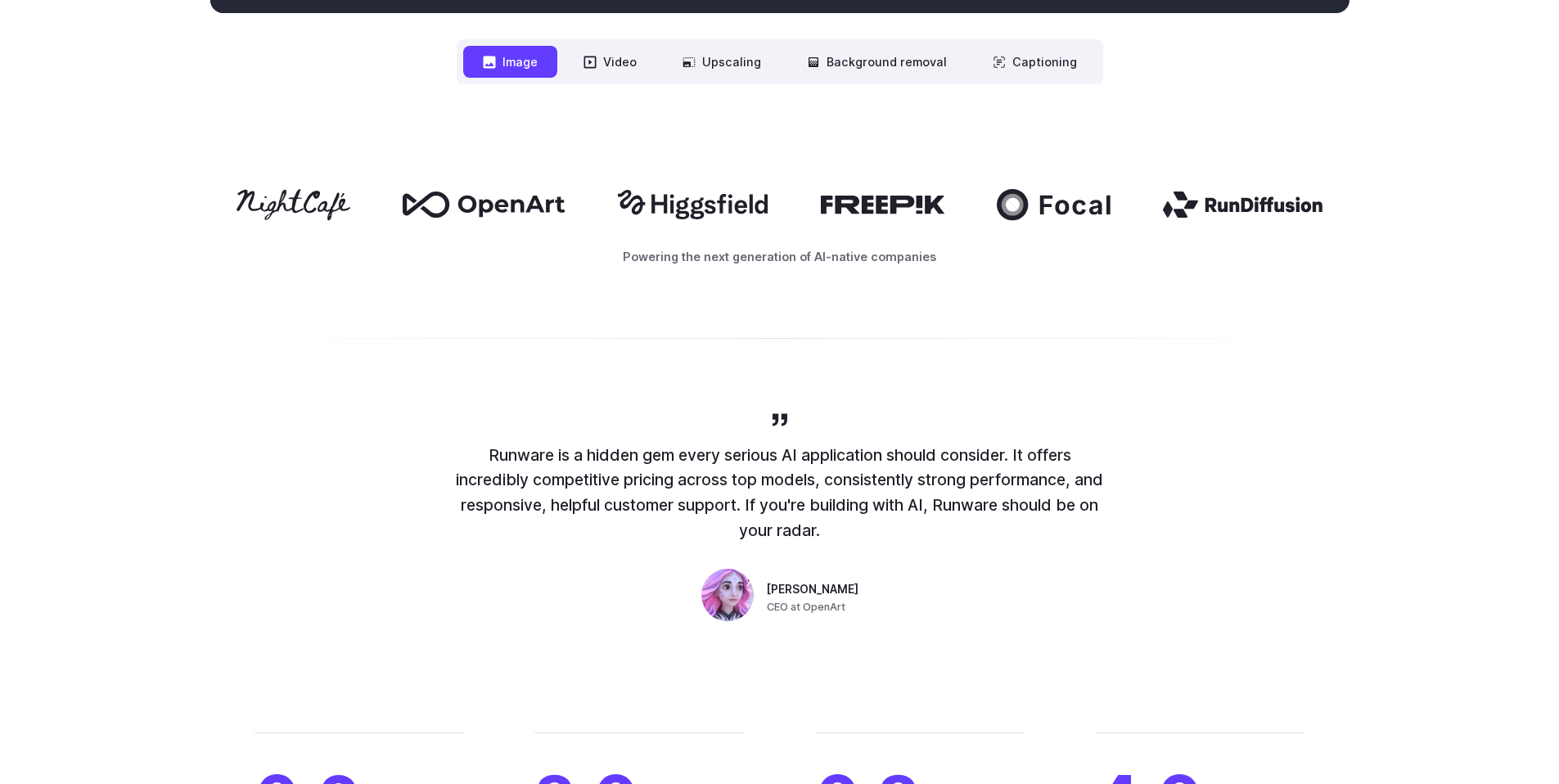
click at [818, 588] on span "[PERSON_NAME]" at bounding box center [813, 590] width 92 height 18
drag, startPoint x: 818, startPoint y: 588, endPoint x: 863, endPoint y: 610, distance: 50.1
click at [863, 610] on div "Runware is a hidden gem every serious AI application should consider. It offers…" at bounding box center [780, 518] width 655 height 218
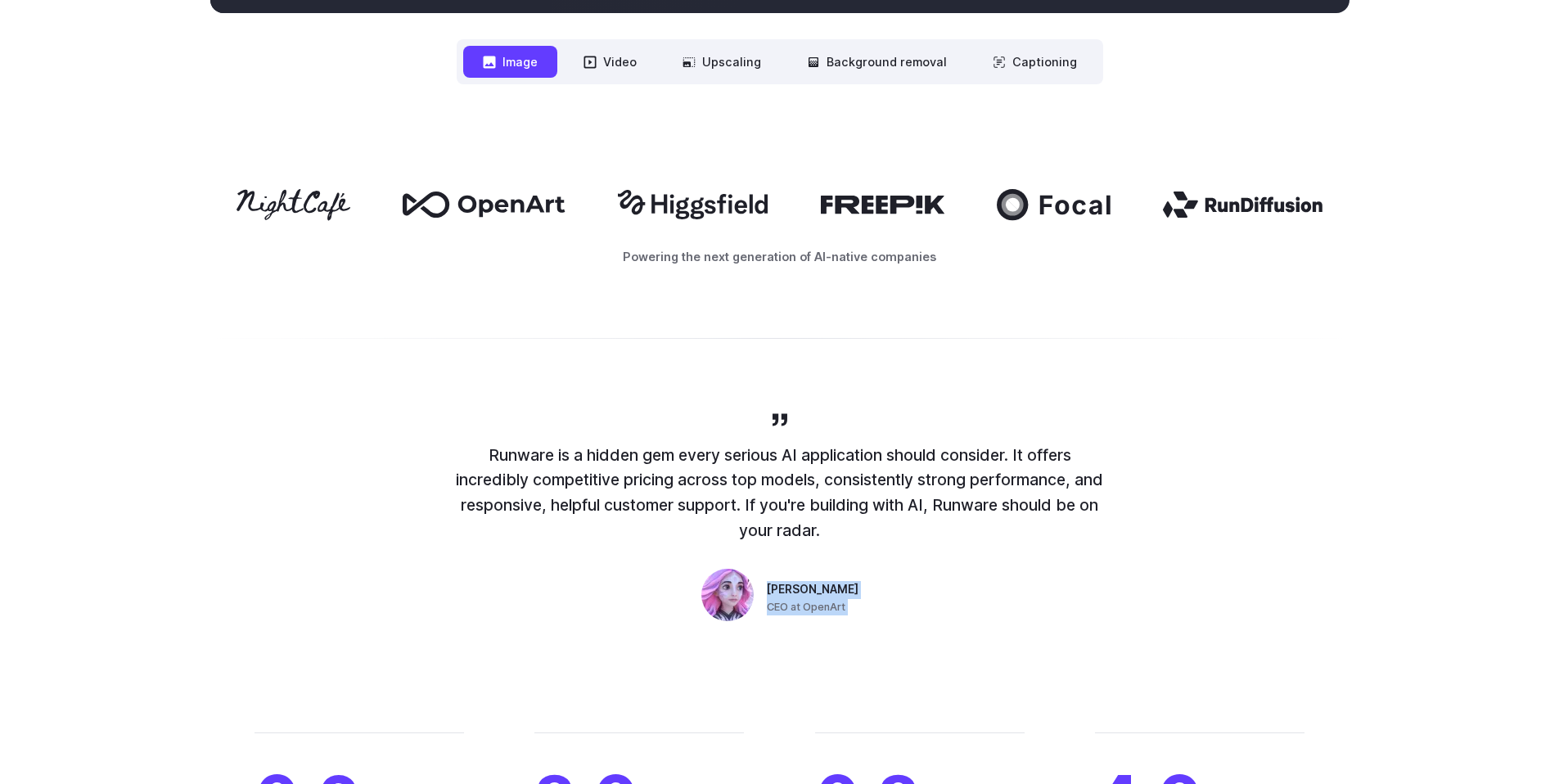
drag, startPoint x: 863, startPoint y: 610, endPoint x: 770, endPoint y: 587, distance: 95.8
click at [770, 587] on div "Runware is a hidden gem every serious AI application should consider. It offers…" at bounding box center [780, 518] width 655 height 218
click at [770, 587] on div "Coco Mao CEO at OpenArt" at bounding box center [779, 598] width 157 height 59
drag, startPoint x: 770, startPoint y: 587, endPoint x: 857, endPoint y: 608, distance: 89.5
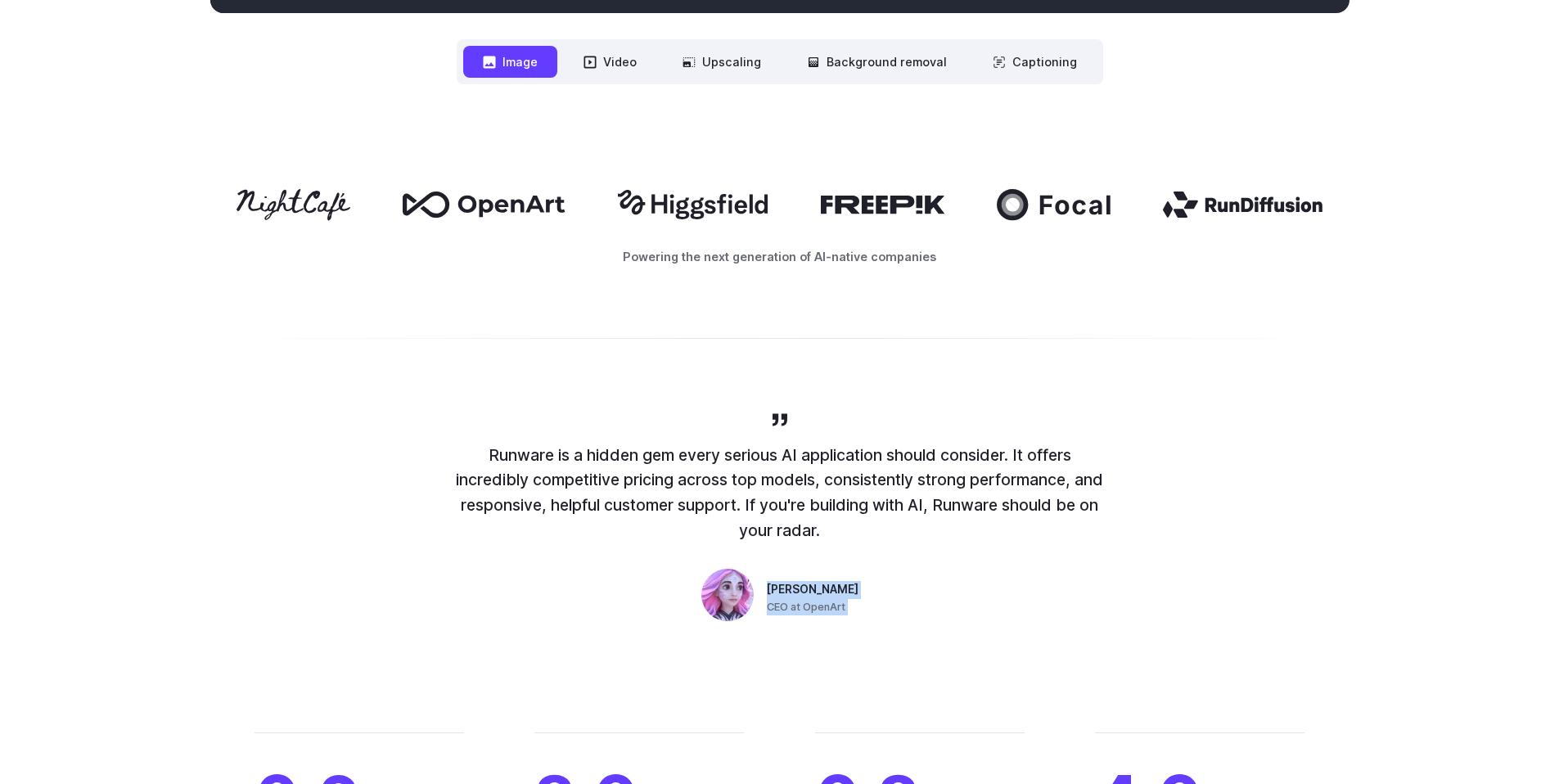
click at [857, 608] on div "Runware is a hidden gem every serious AI application should consider. It offers…" at bounding box center [780, 518] width 655 height 218
click at [815, 616] on span "CEO at OpenArt" at bounding box center [806, 607] width 79 height 16
drag, startPoint x: 815, startPoint y: 616, endPoint x: 779, endPoint y: 596, distance: 41.2
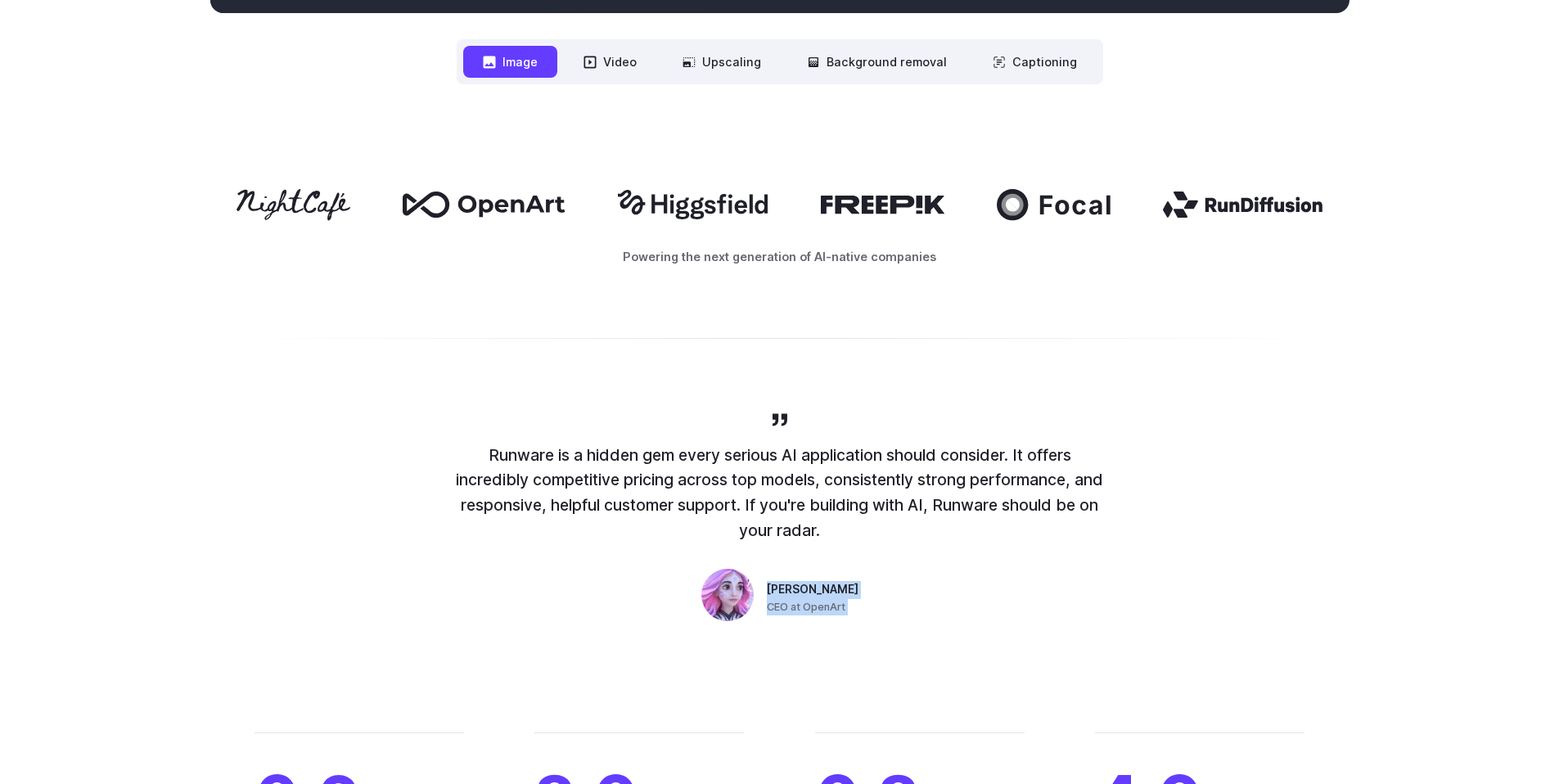
click at [779, 596] on div "Coco Mao CEO at OpenArt" at bounding box center [813, 598] width 92 height 34
click at [779, 596] on span "[PERSON_NAME]" at bounding box center [813, 590] width 92 height 18
drag, startPoint x: 779, startPoint y: 596, endPoint x: 862, endPoint y: 620, distance: 86.4
click at [862, 620] on div "Runware is a hidden gem every serious AI application should consider. It offers…" at bounding box center [780, 518] width 655 height 218
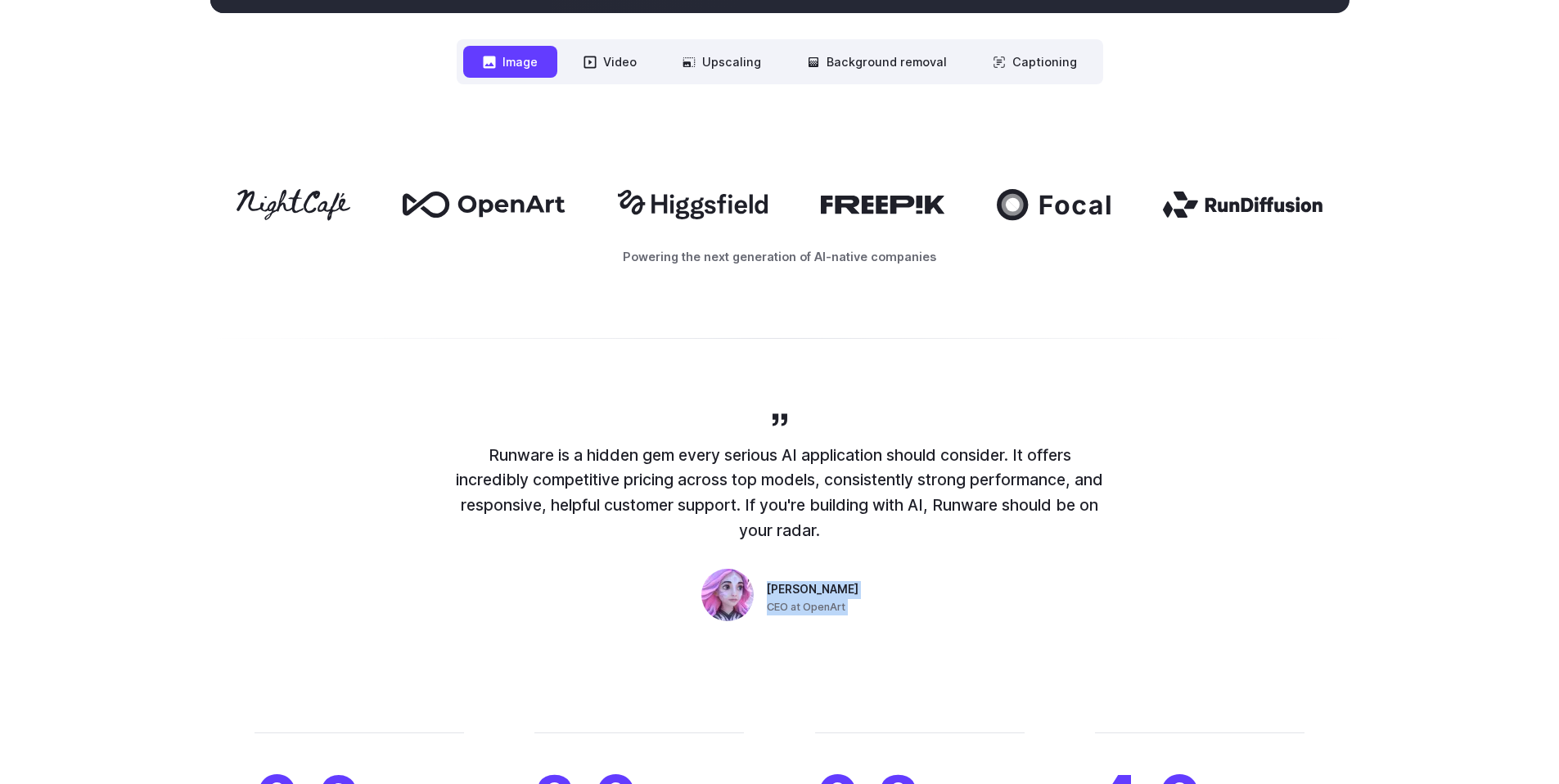
click at [862, 620] on div "Runware is a hidden gem every serious AI application should consider. It offers…" at bounding box center [780, 518] width 655 height 218
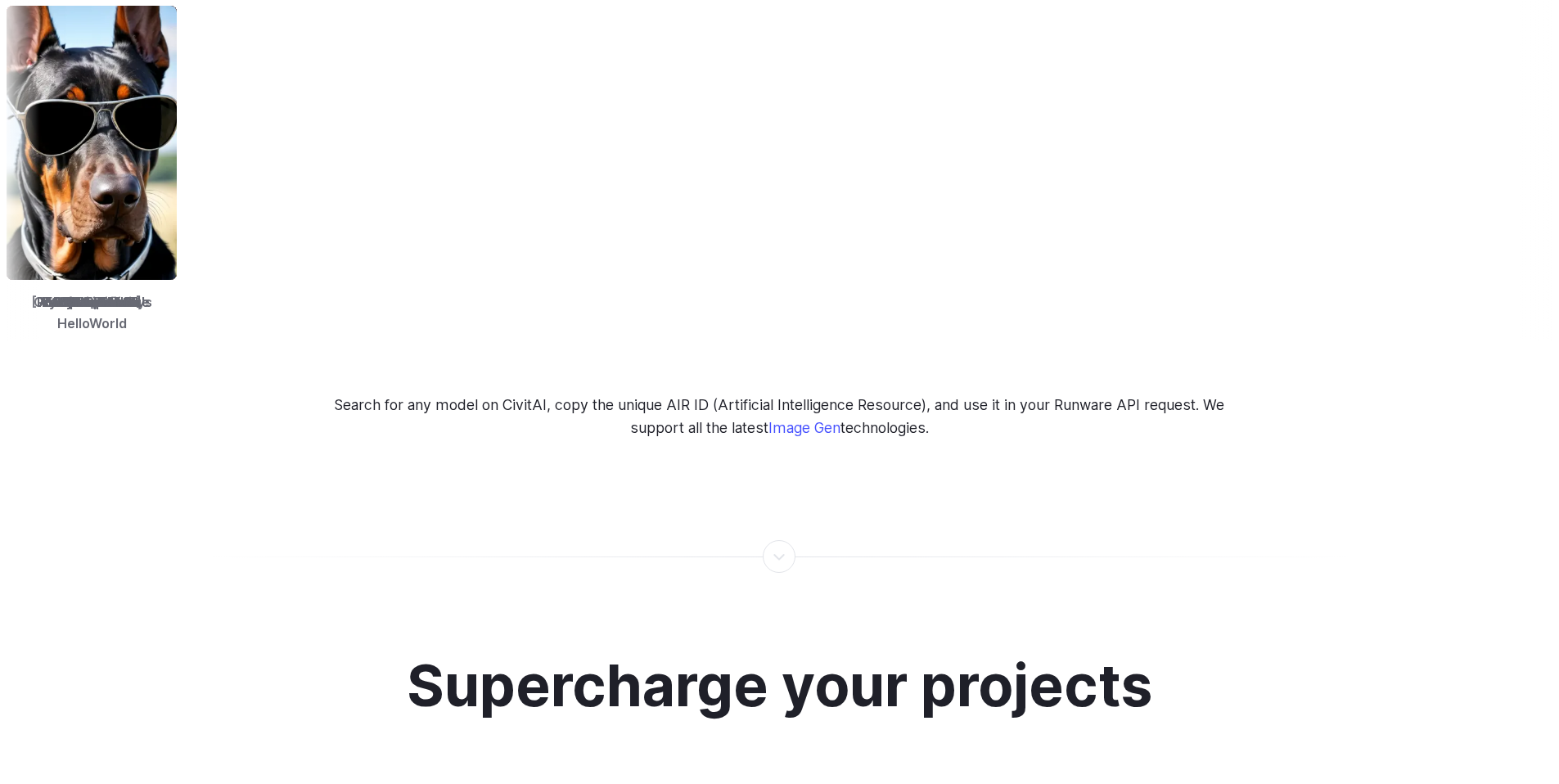
scroll to position [2581, 0]
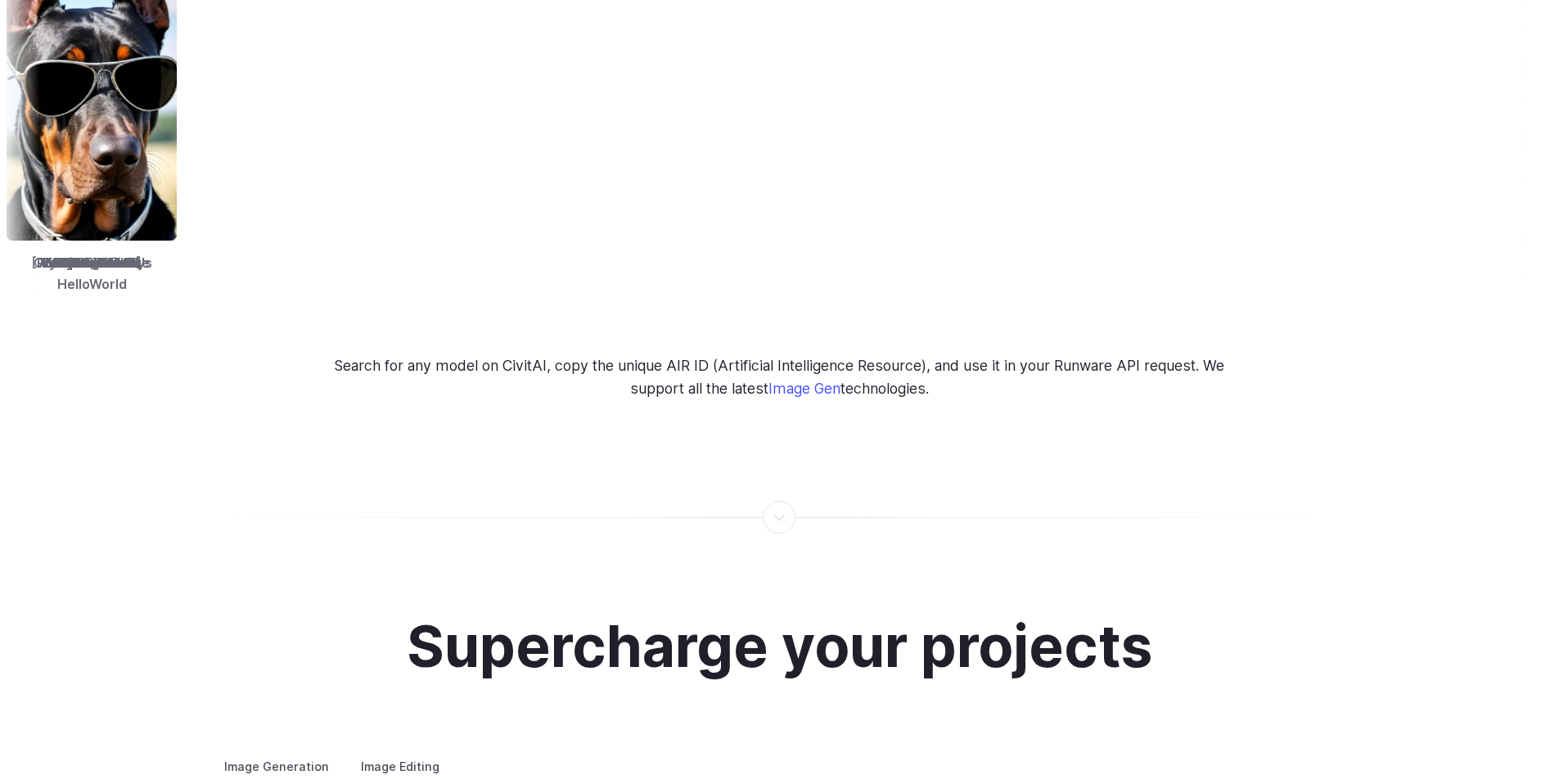
click at [543, 355] on p "Search for any model on CivitAI, copy the unique AIR ID (Artificial Intelligenc…" at bounding box center [779, 378] width 921 height 46
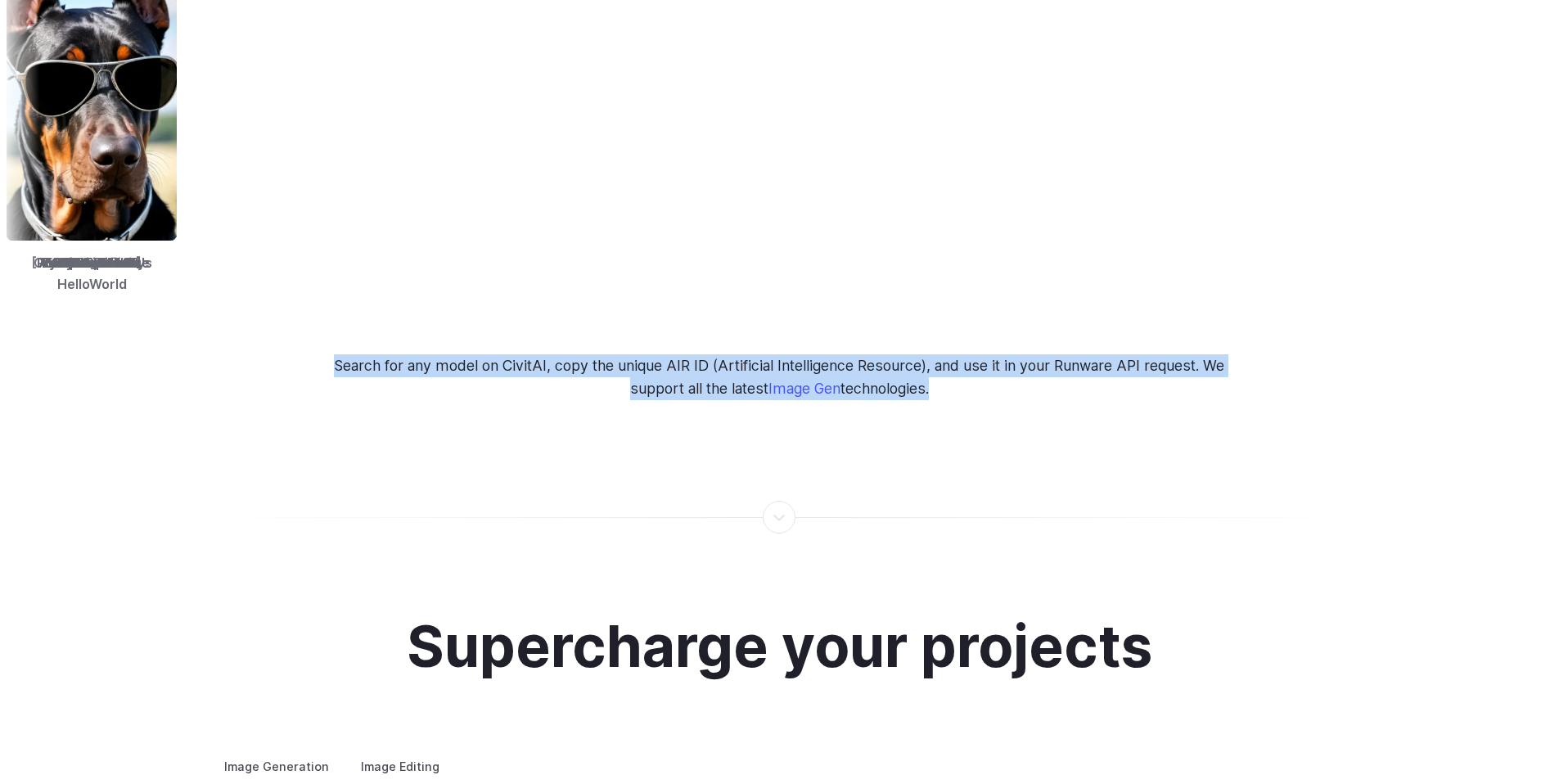
click at [543, 355] on p "Search for any model on CivitAI, copy the unique AIR ID (Artificial Intelligenc…" at bounding box center [779, 378] width 921 height 46
click at [608, 355] on p "Search for any model on CivitAI, copy the unique AIR ID (Artificial Intelligenc…" at bounding box center [779, 378] width 921 height 46
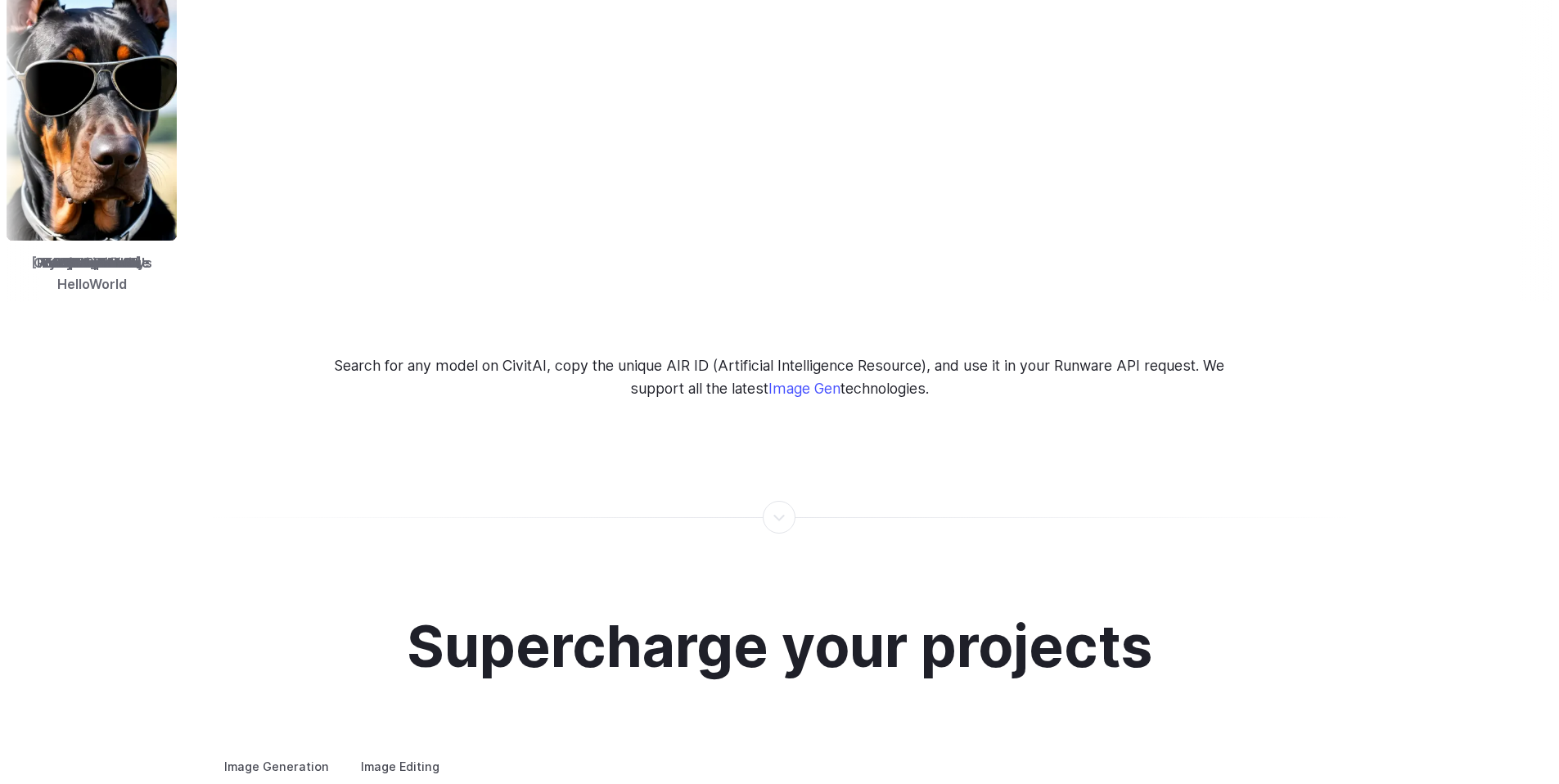
click at [608, 355] on p "Search for any model on CivitAI, copy the unique AIR ID (Artificial Intelligenc…" at bounding box center [779, 378] width 921 height 46
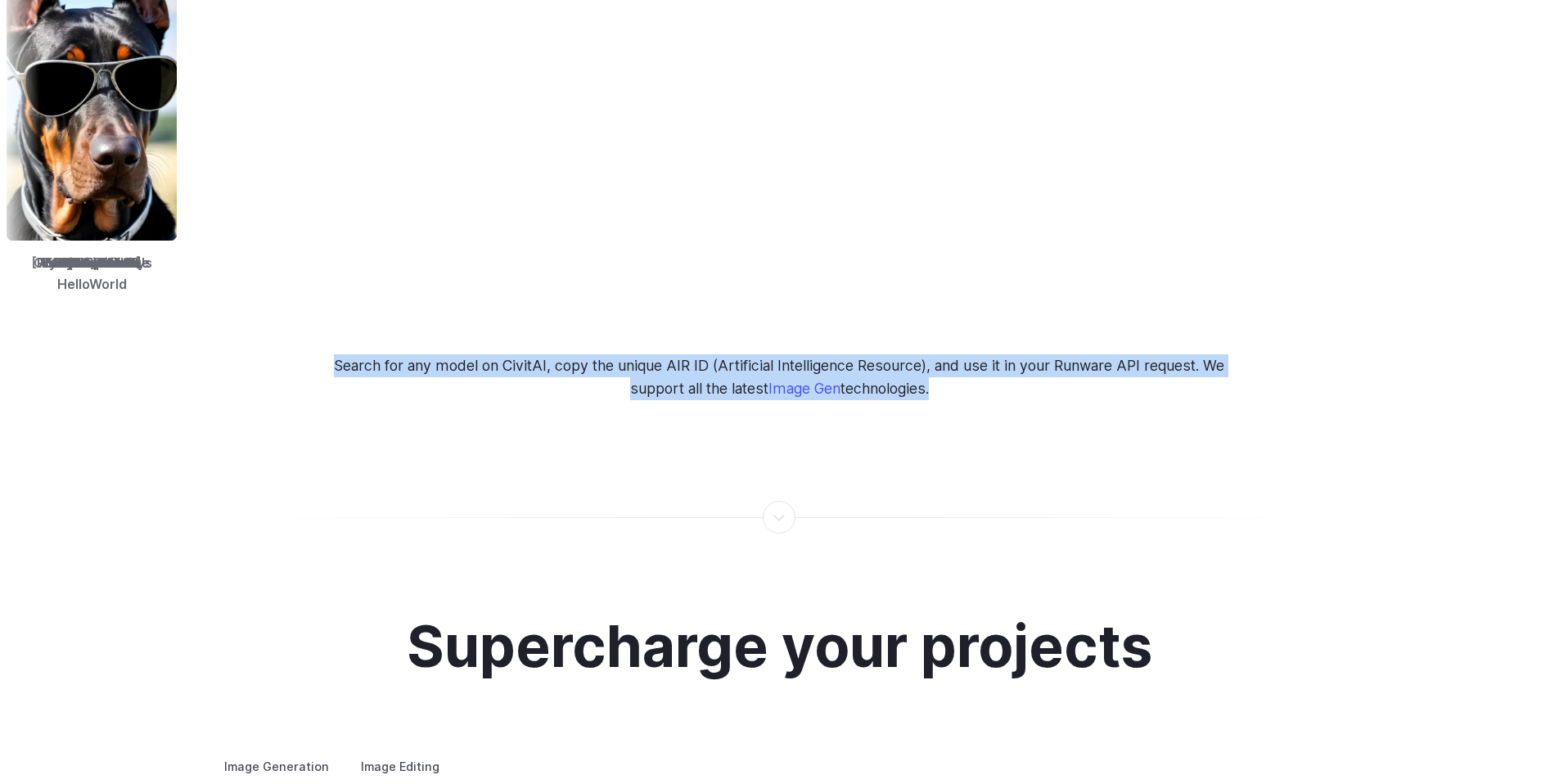
click at [608, 355] on p "Search for any model on CivitAI, copy the unique AIR ID (Artificial Intelligenc…" at bounding box center [779, 378] width 921 height 46
click at [672, 355] on p "Search for any model on CivitAI, copy the unique AIR ID (Artificial Intelligenc…" at bounding box center [779, 378] width 921 height 46
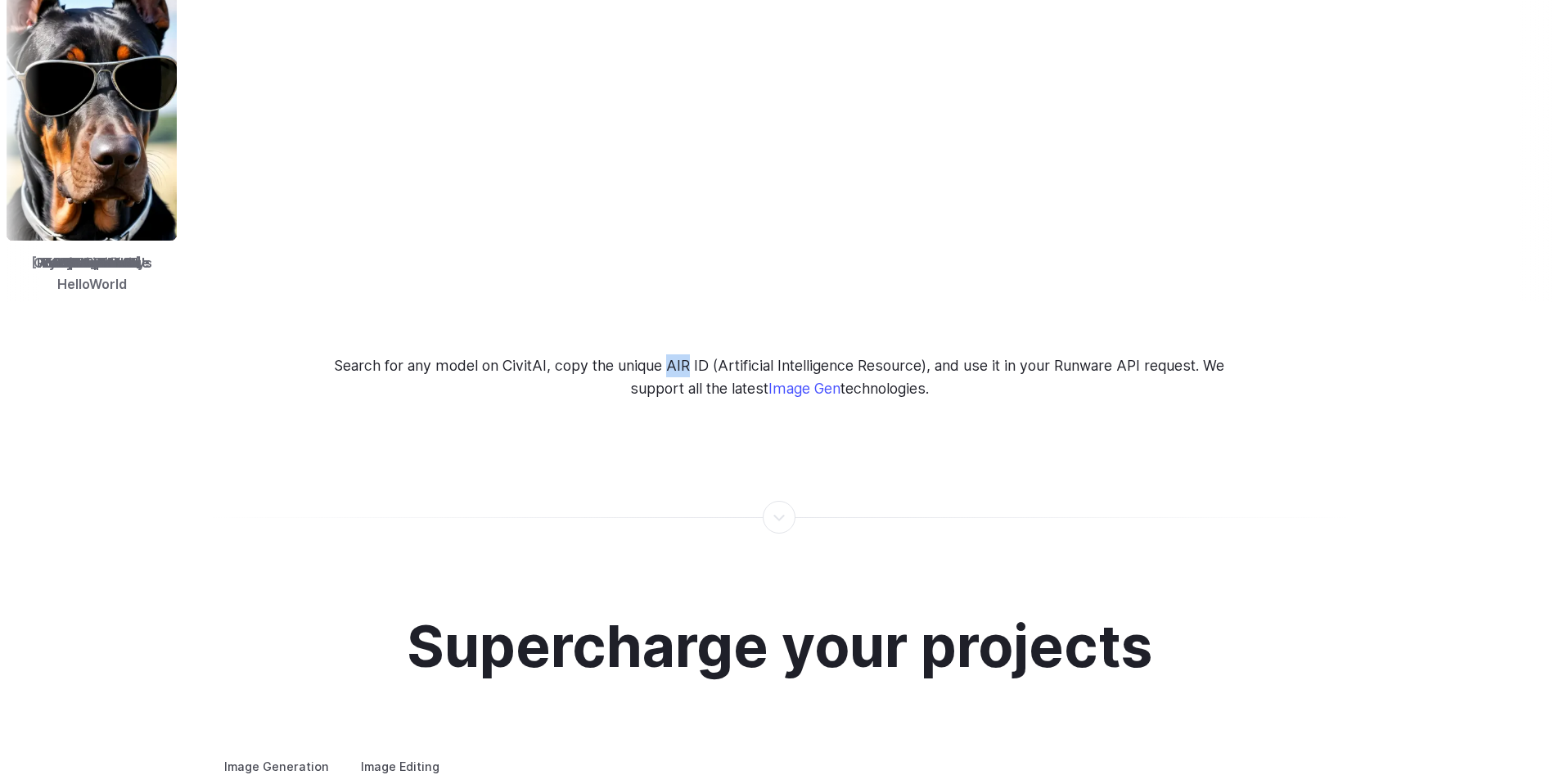
click at [672, 355] on p "Search for any model on CivitAI, copy the unique AIR ID (Artificial Intelligenc…" at bounding box center [779, 378] width 921 height 46
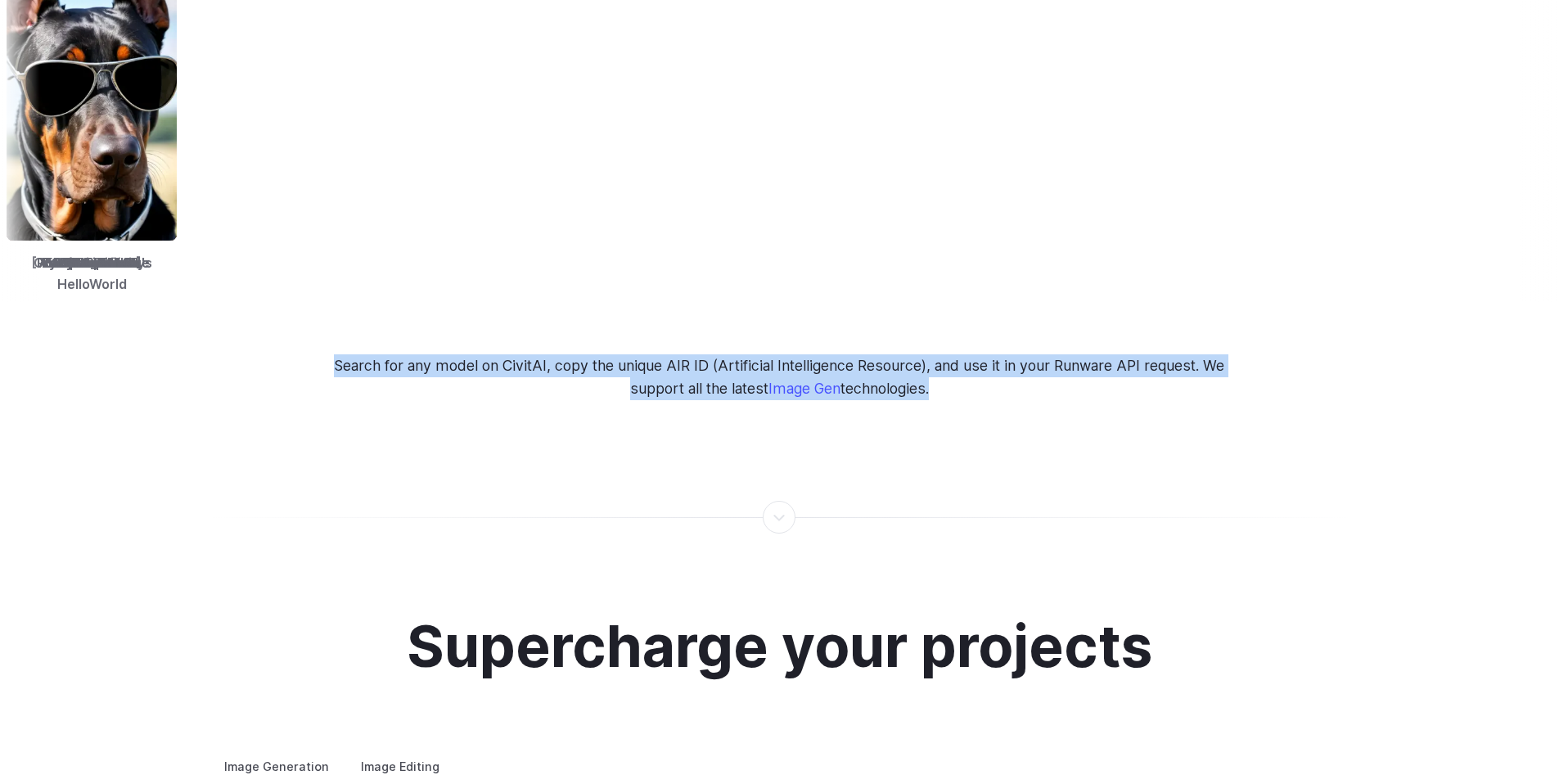
click at [672, 355] on p "Search for any model on CivitAI, copy the unique AIR ID (Artificial Intelligenc…" at bounding box center [779, 378] width 921 height 46
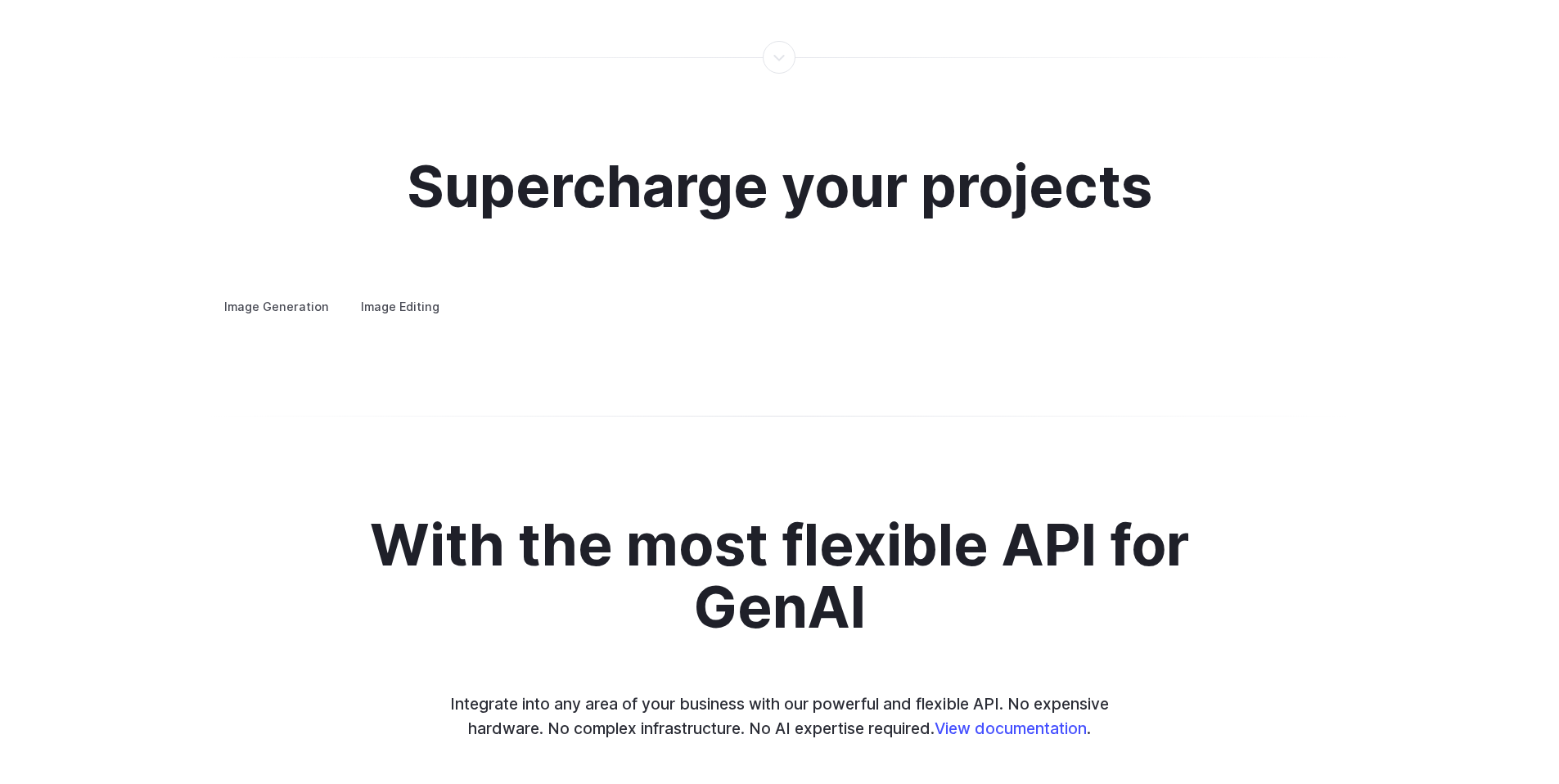
scroll to position [3051, 0]
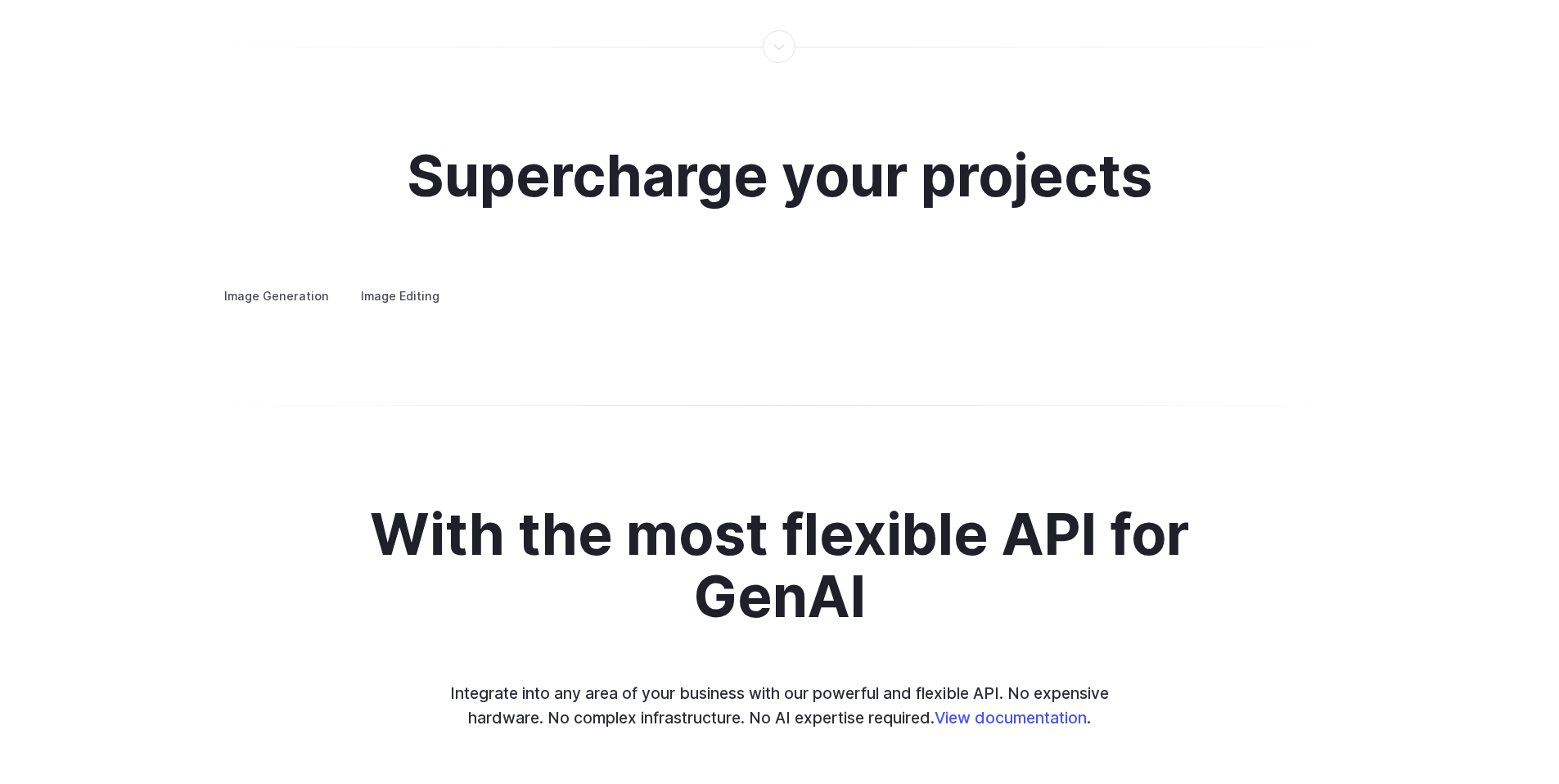
click at [633, 223] on div "Supercharge your projects Image Generation Image Editing Custom avatars Create …" at bounding box center [780, 225] width 1139 height 162
